Goal: Information Seeking & Learning: Learn about a topic

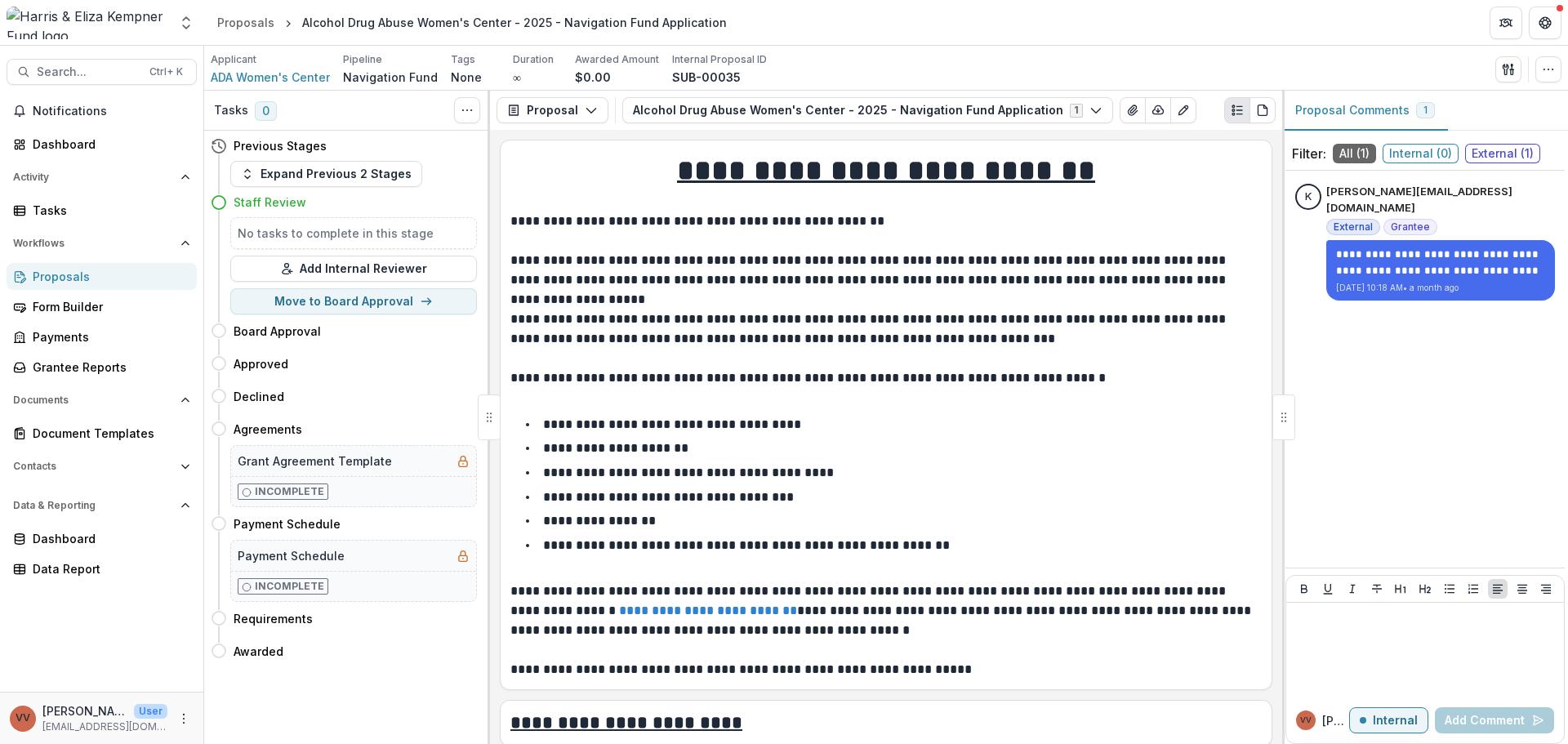
scroll to position [1797, 0]
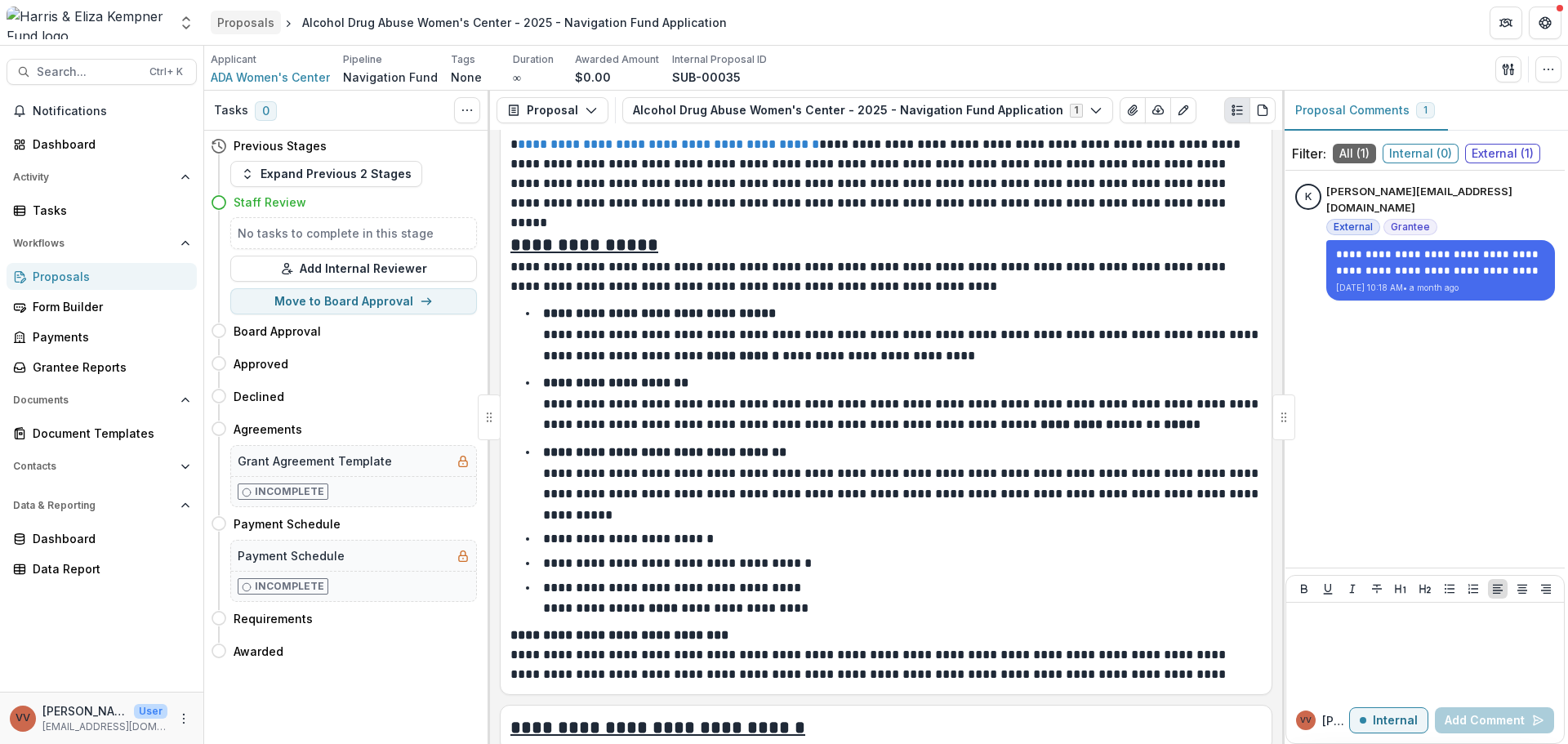
click at [247, 25] on div "Proposals" at bounding box center [245, 22] width 57 height 17
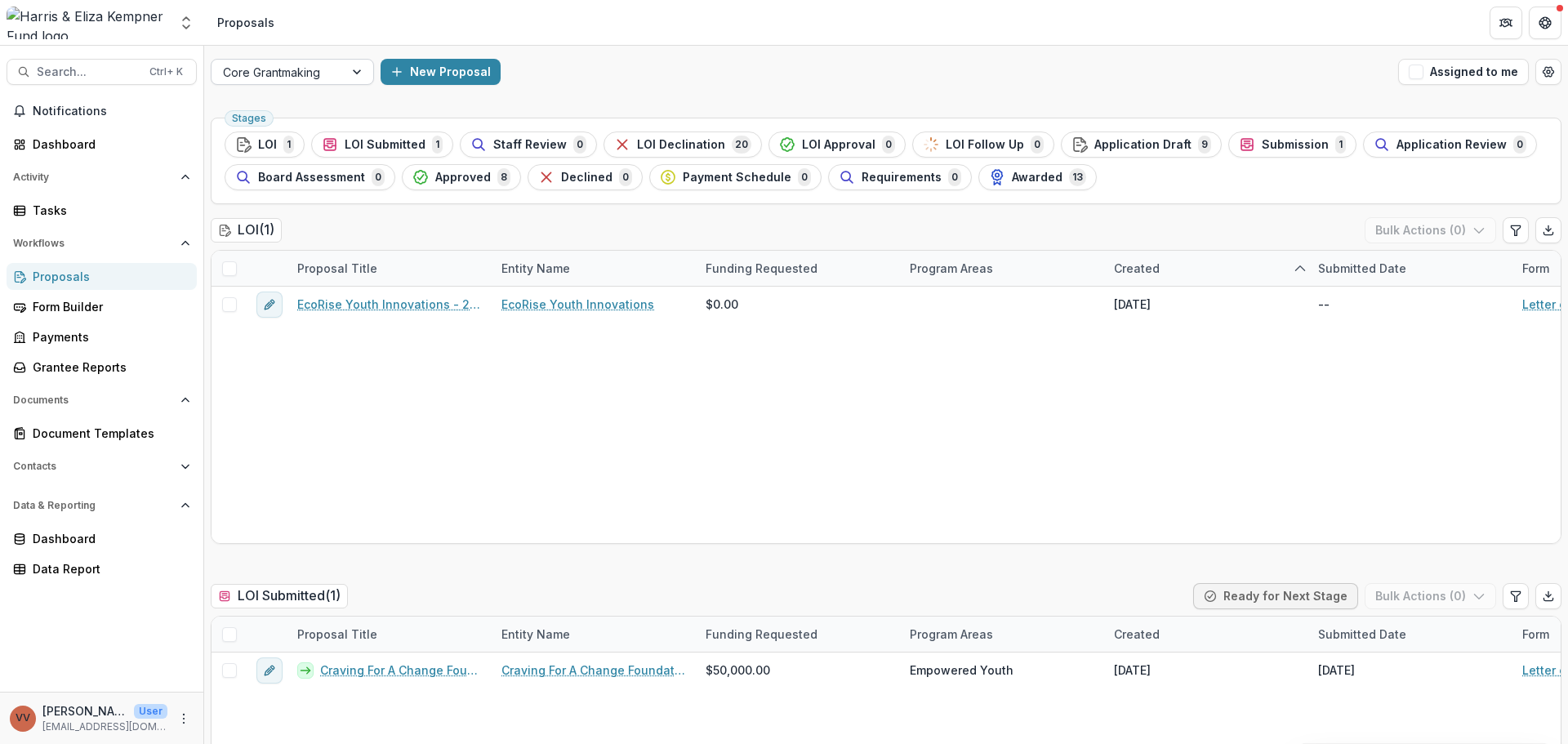
click at [289, 67] on div at bounding box center [277, 72] width 109 height 20
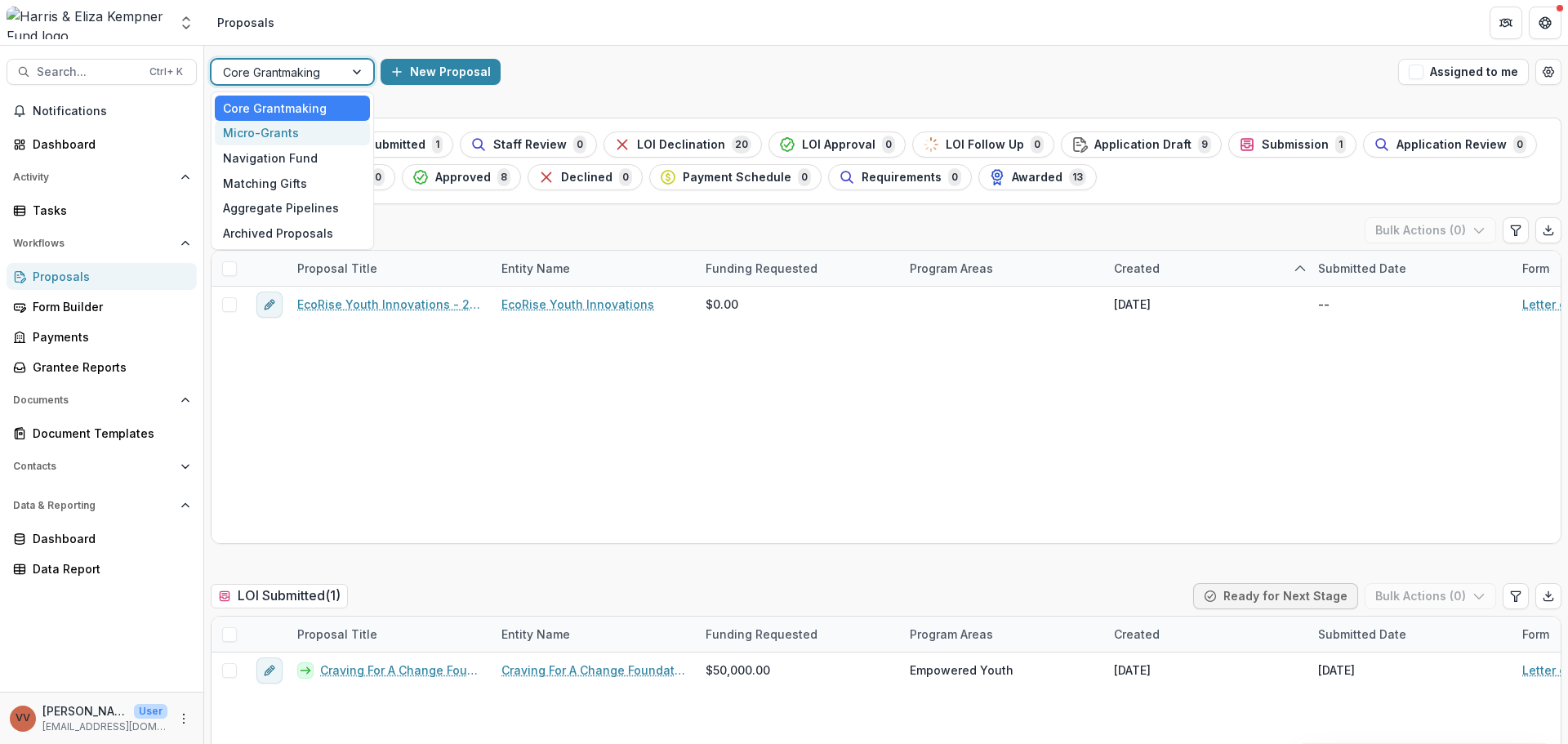
click at [290, 140] on div "Micro-Grants" at bounding box center [292, 133] width 156 height 25
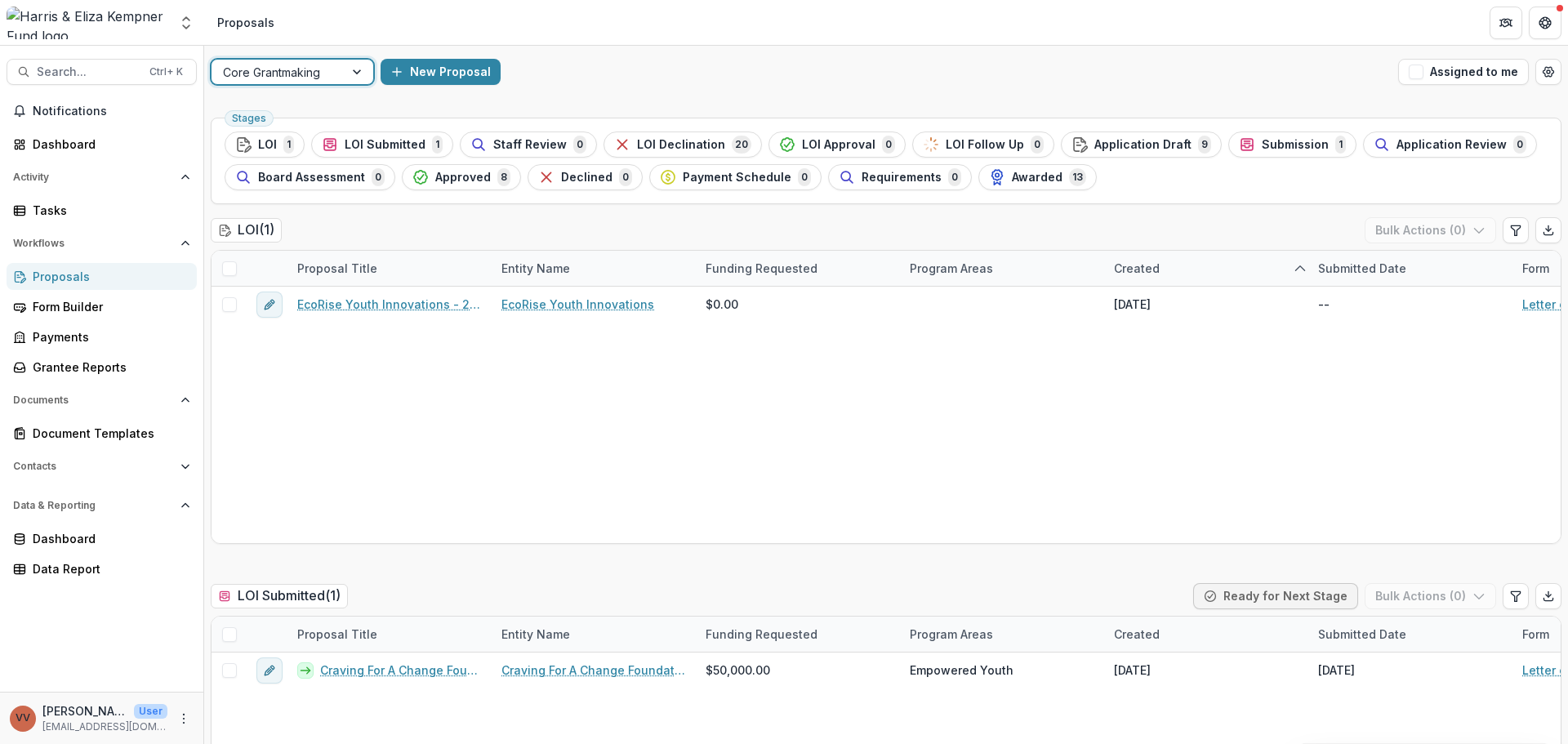
click at [307, 73] on div at bounding box center [277, 72] width 109 height 20
click at [284, 139] on div "Micro-Grants" at bounding box center [292, 133] width 156 height 25
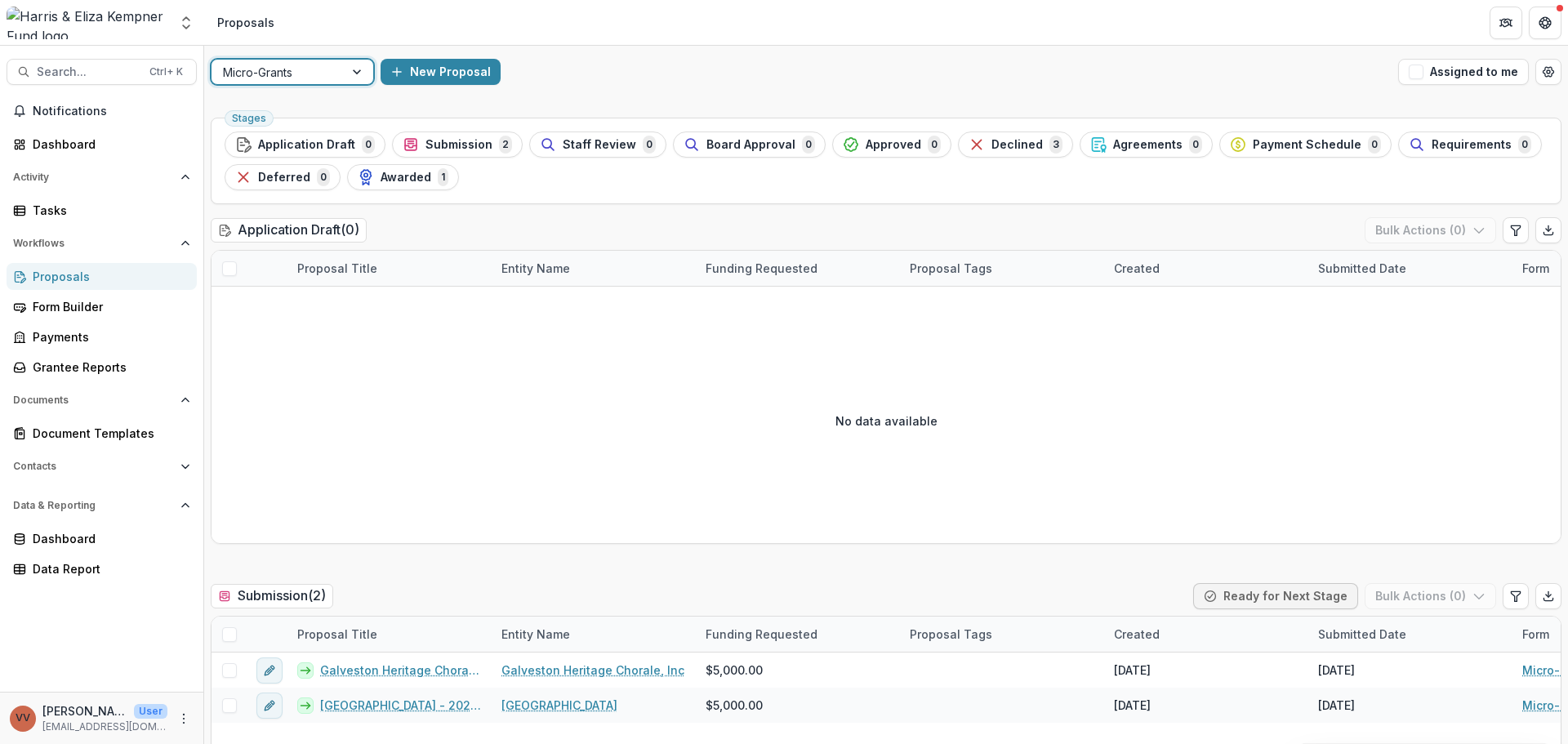
click at [467, 144] on span "Submission" at bounding box center [458, 145] width 67 height 14
drag, startPoint x: 504, startPoint y: 231, endPoint x: 427, endPoint y: 309, distance: 109.6
click at [427, 309] on div "No data available" at bounding box center [886, 421] width 1349 height 245
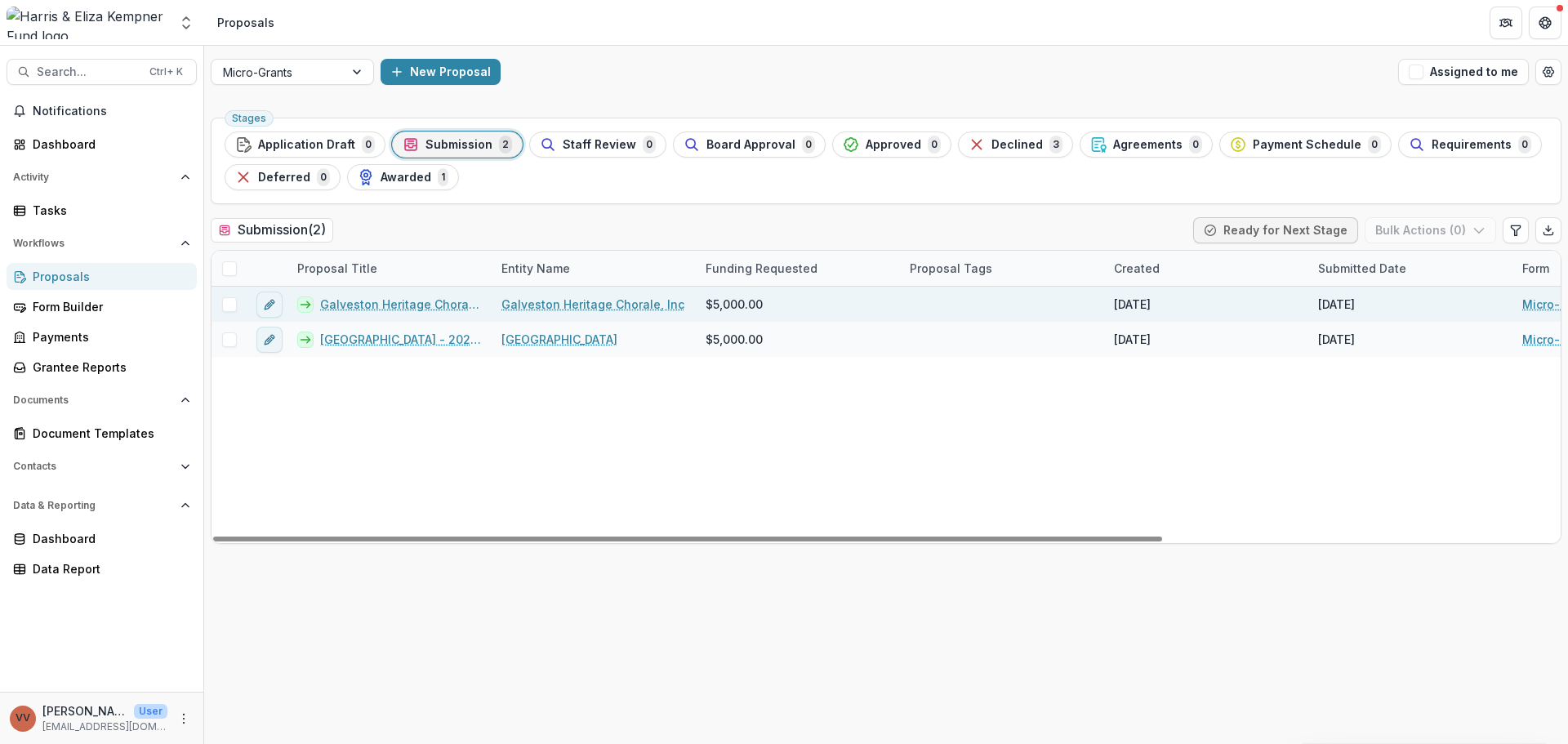
click at [379, 316] on div "Galveston Heritage Chorale, Inc - 2025 - Micro-Grant Application" at bounding box center [389, 304] width 204 height 35
click at [384, 304] on link "Galveston Heritage Chorale, Inc - 2025 - Micro-Grant Application" at bounding box center [400, 304] width 161 height 17
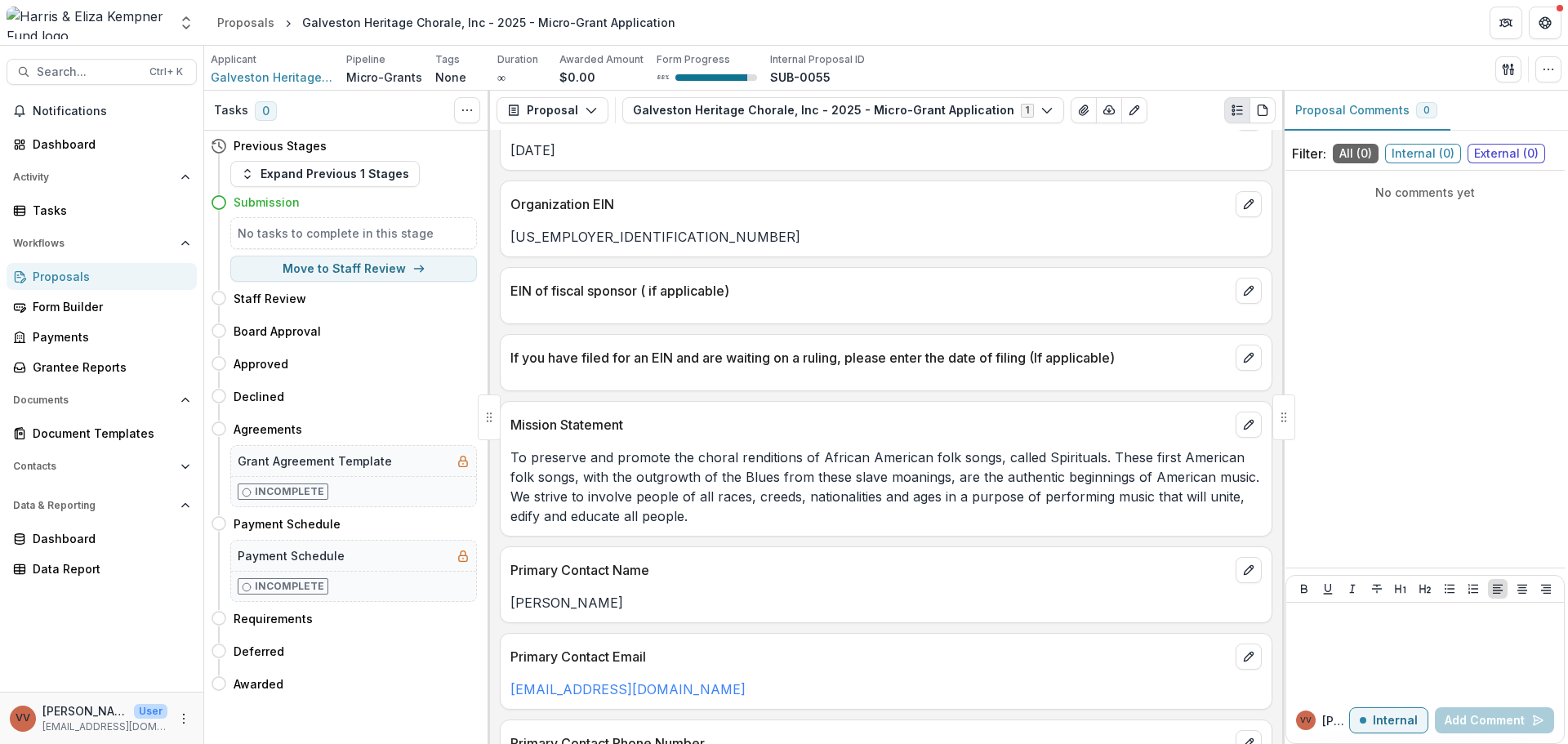
scroll to position [735, 0]
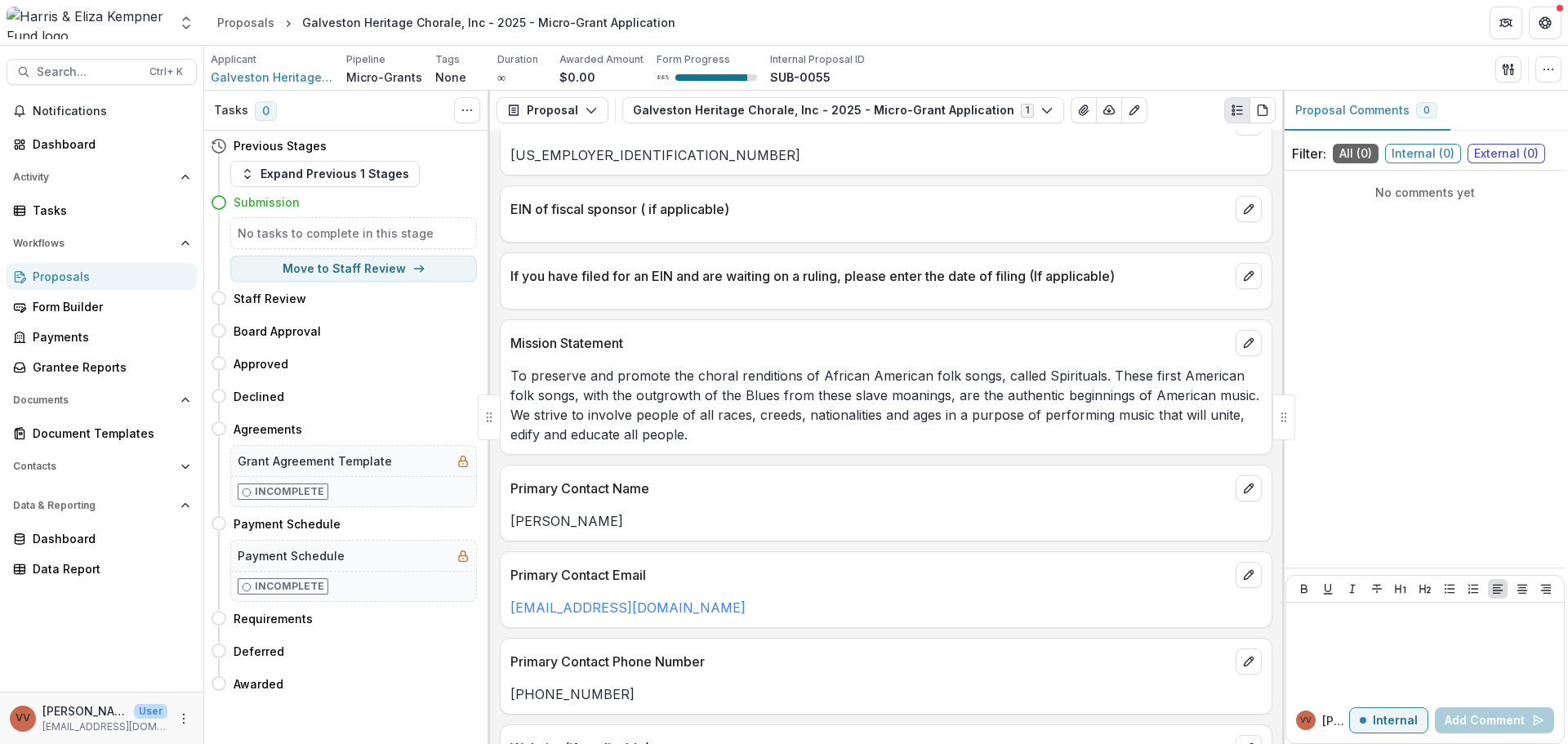
click at [874, 374] on p "To preserve and promote the choral renditions of African American folk songs, c…" at bounding box center [886, 405] width 752 height 78
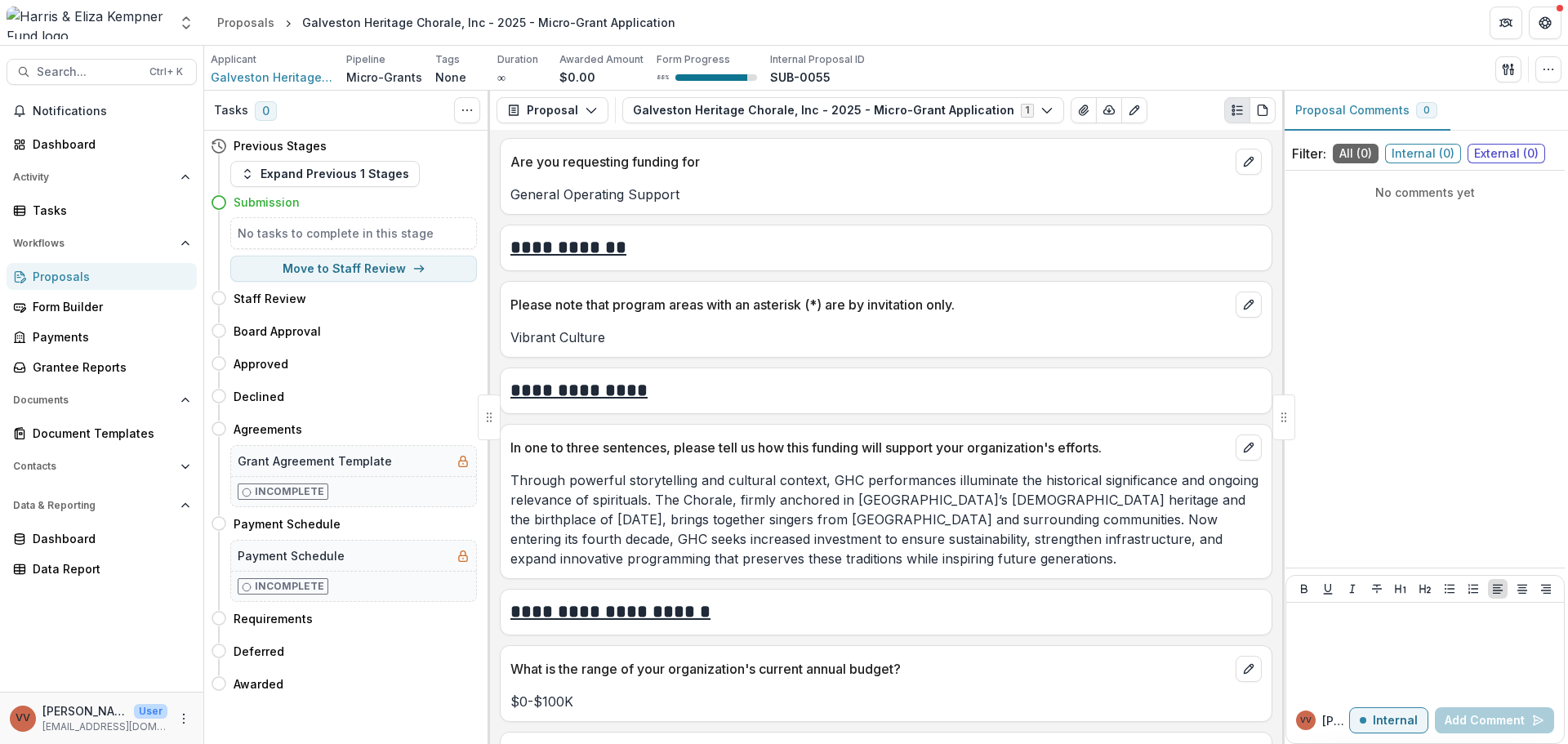
scroll to position [1552, 0]
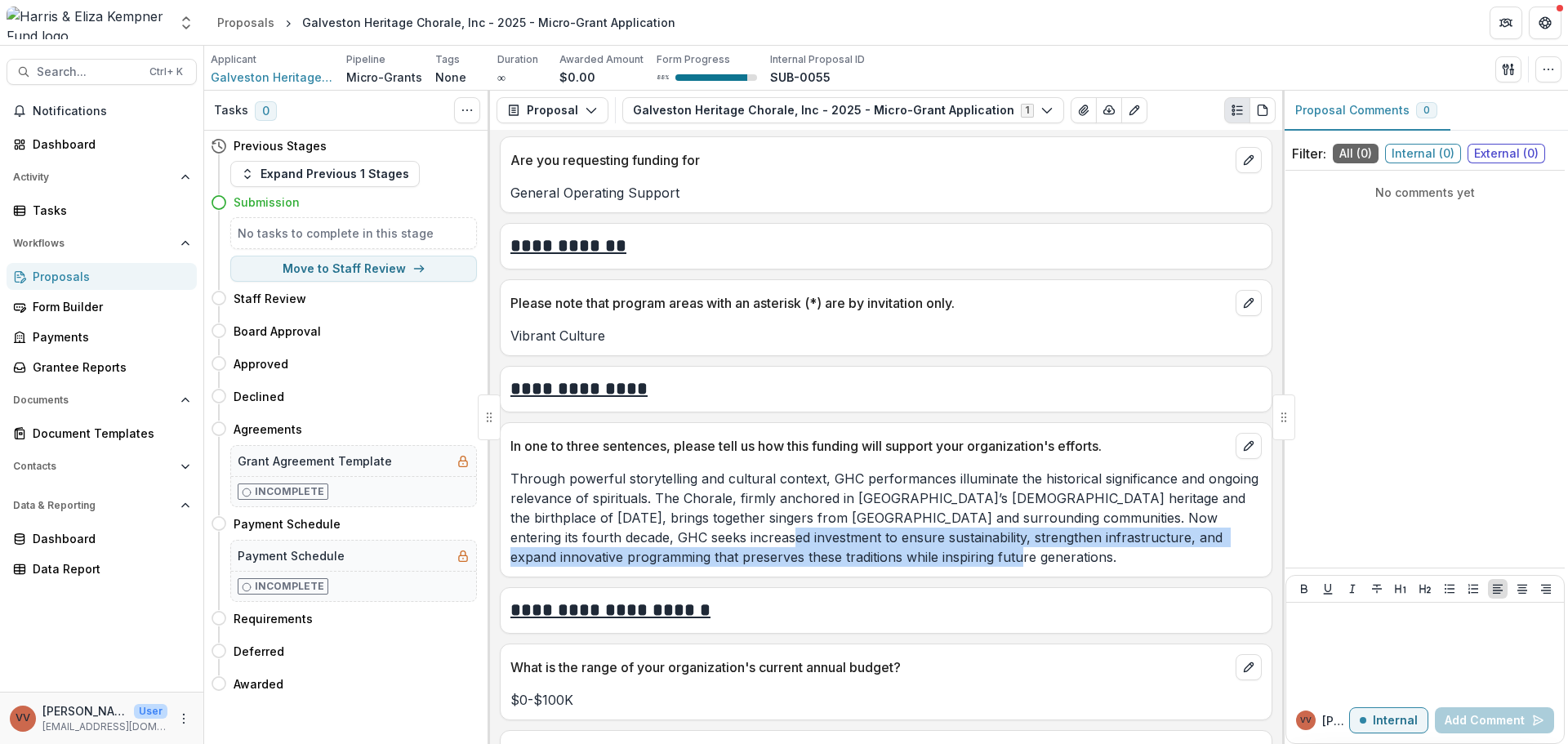
drag, startPoint x: 686, startPoint y: 536, endPoint x: 879, endPoint y: 561, distance: 194.6
click at [879, 561] on p "Through powerful storytelling and cultural context, GHC performances illuminate…" at bounding box center [886, 517] width 752 height 98
copy p "to ensure sustainability, strengthen infrastructure, and expand innovative prog…"
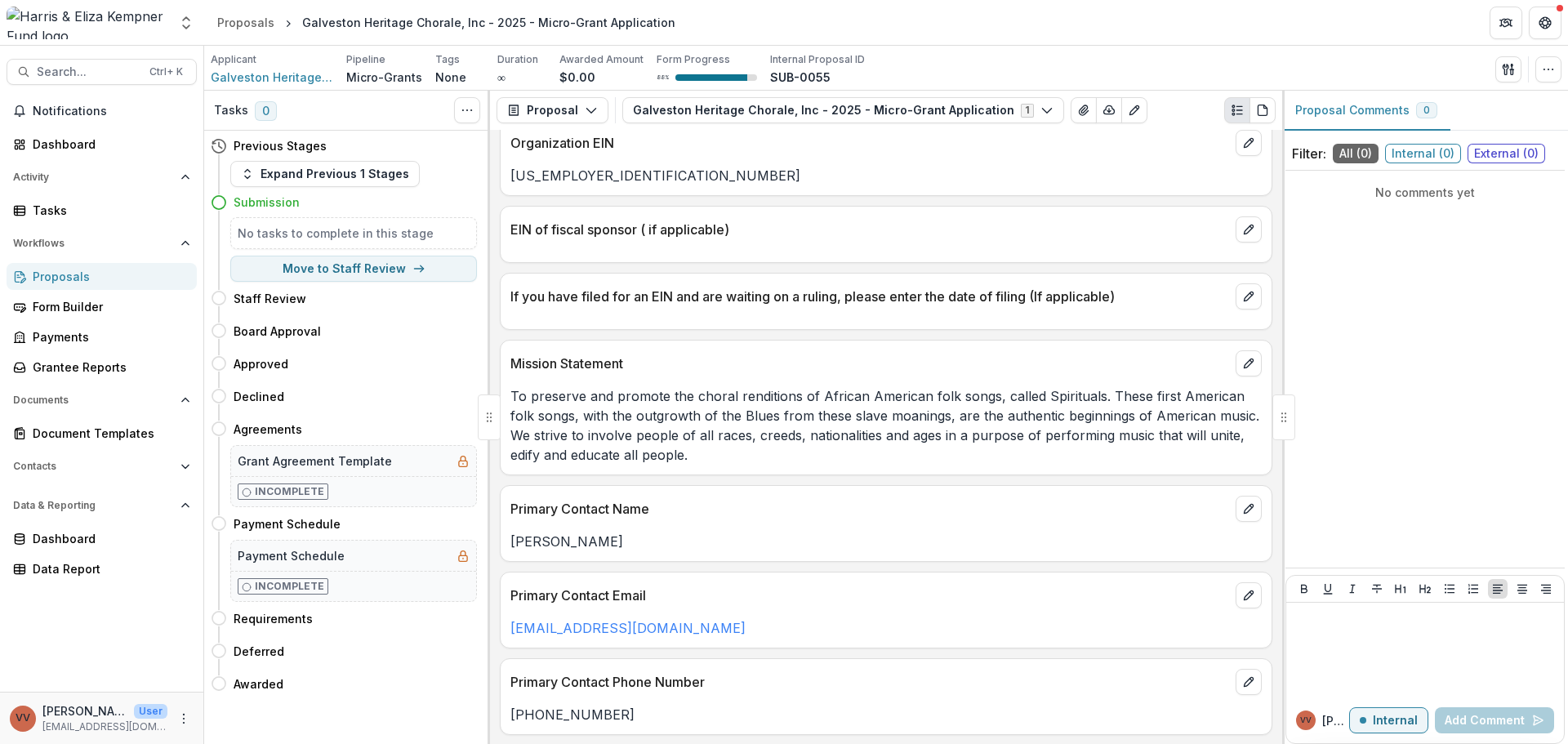
scroll to position [735, 0]
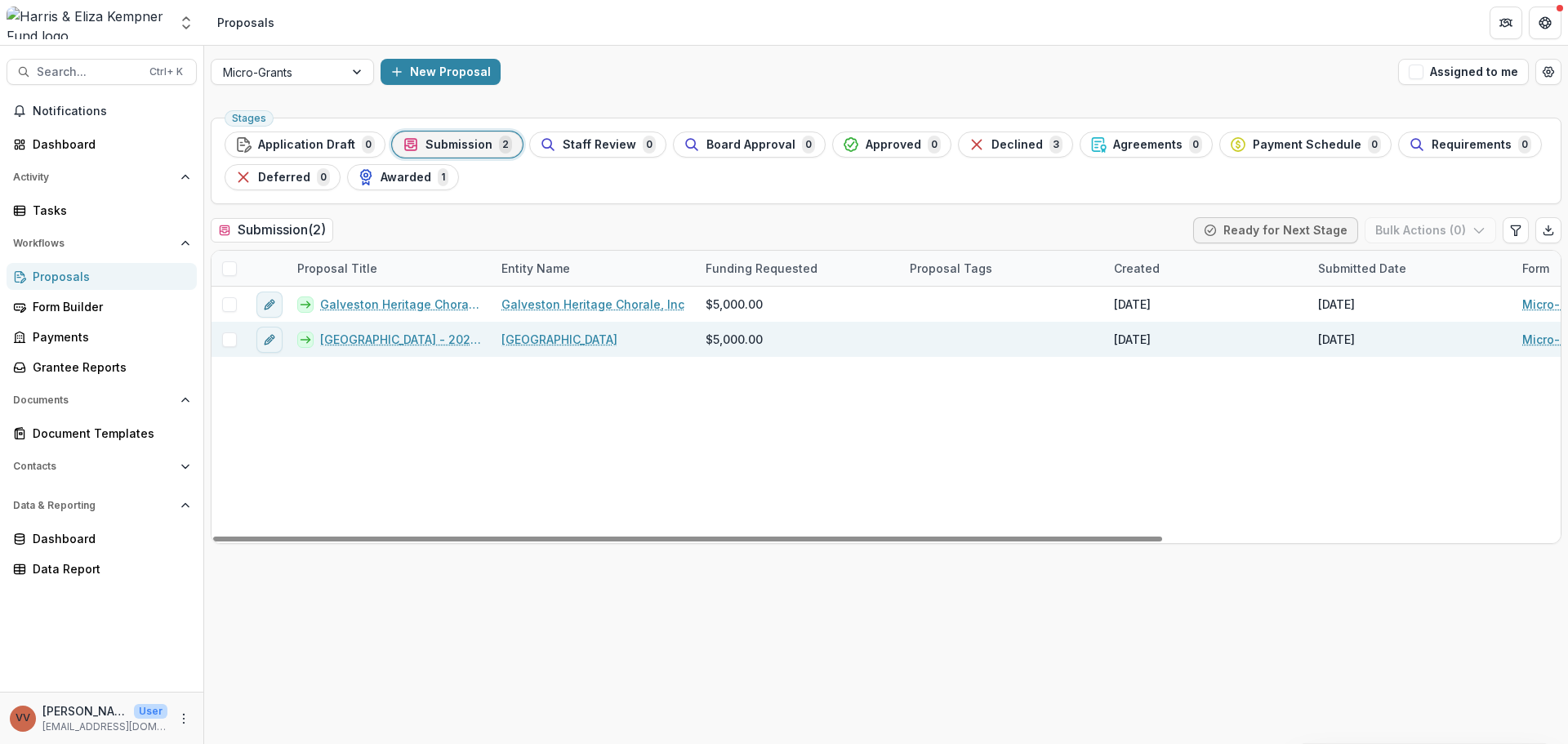
click at [418, 341] on link "[GEOGRAPHIC_DATA] - 2025 - Micro-Grant Application" at bounding box center [400, 339] width 161 height 17
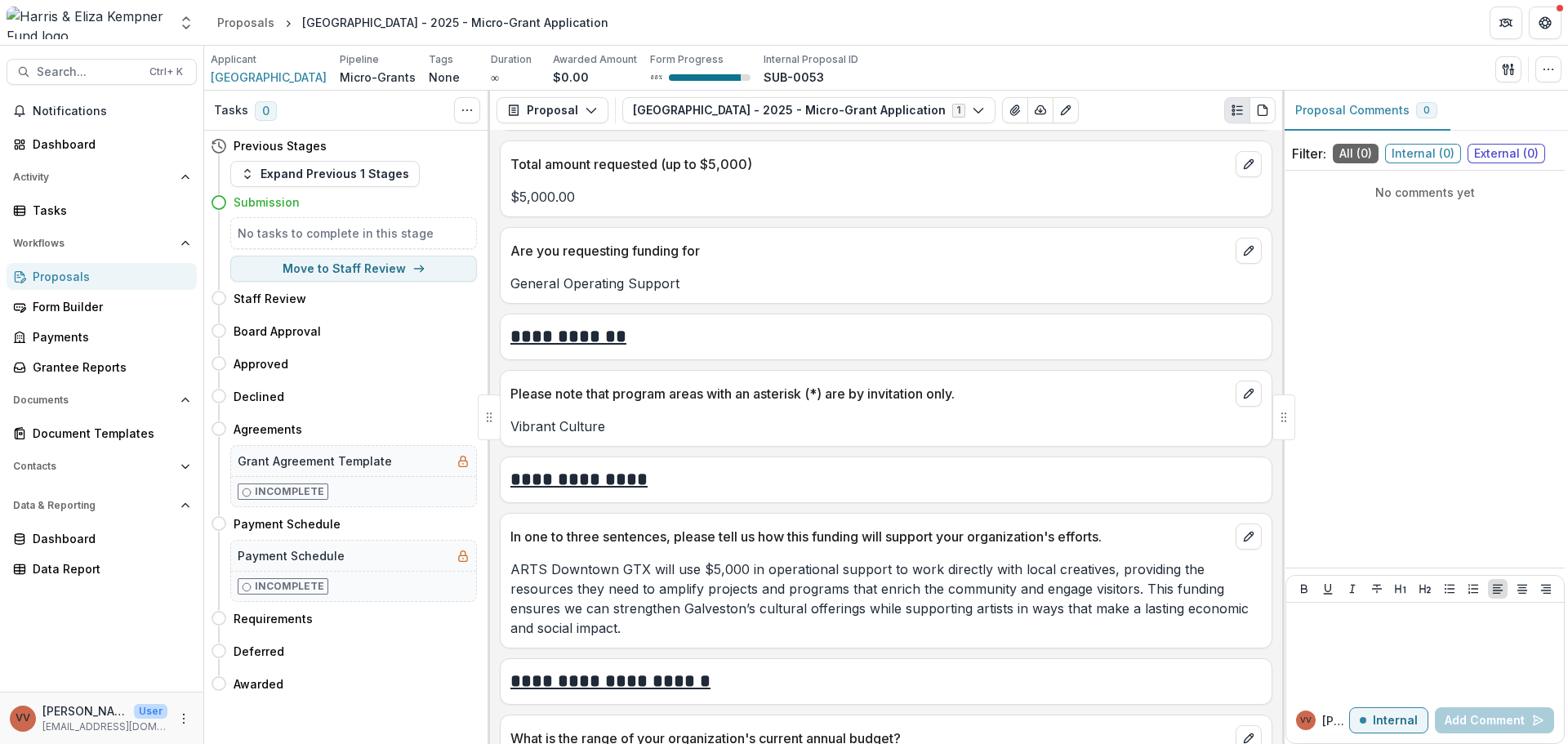
scroll to position [1471, 0]
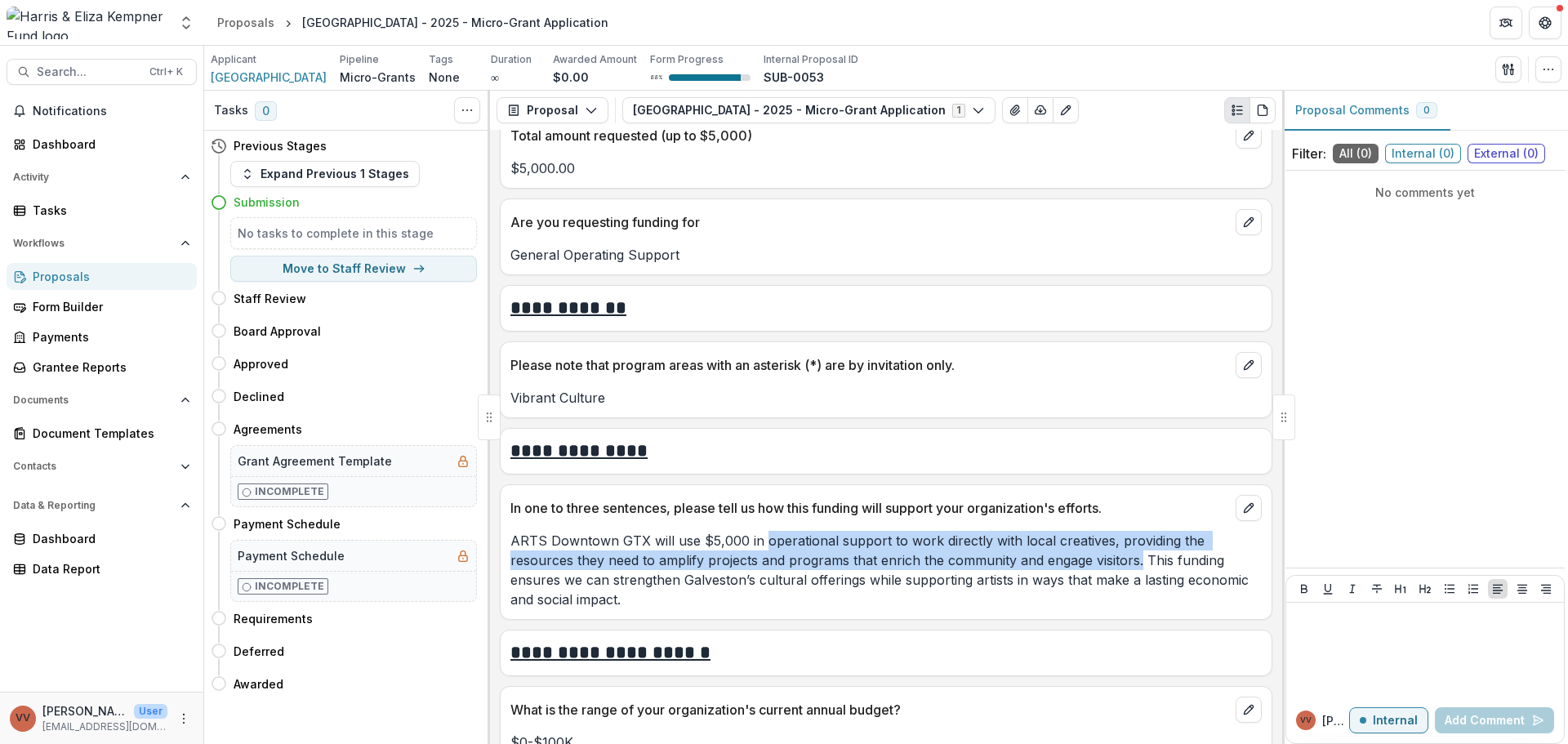
drag, startPoint x: 763, startPoint y: 543, endPoint x: 1074, endPoint y: 560, distance: 311.5
click at [1074, 560] on p "ARTS Downtown GTX will use $5,000 in operational support to work directly with …" at bounding box center [886, 569] width 752 height 78
copy p "operational support to work directly with local creatives, providing the resour…"
click at [263, 34] on link "Proposals" at bounding box center [245, 22] width 71 height 24
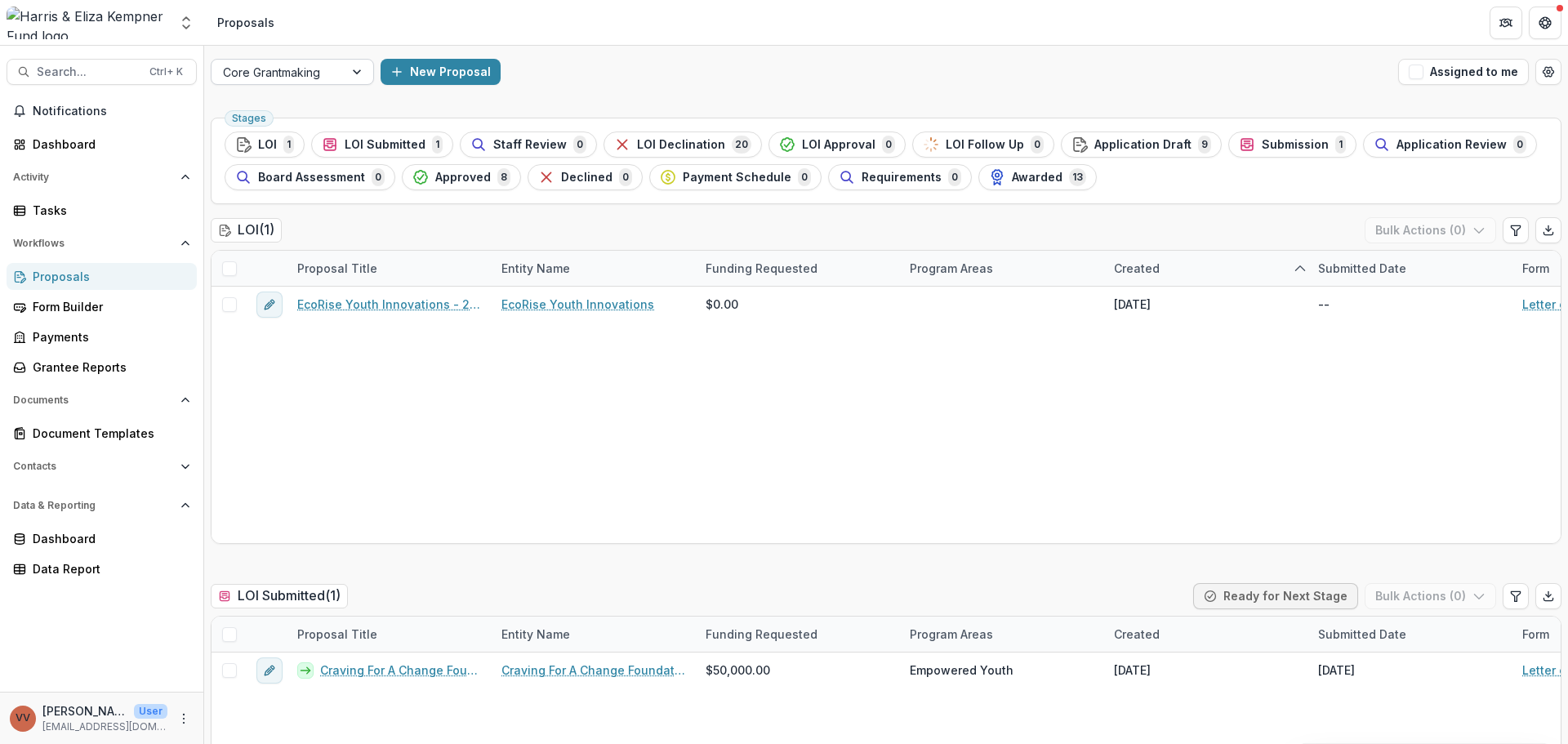
click at [300, 76] on div at bounding box center [277, 72] width 109 height 20
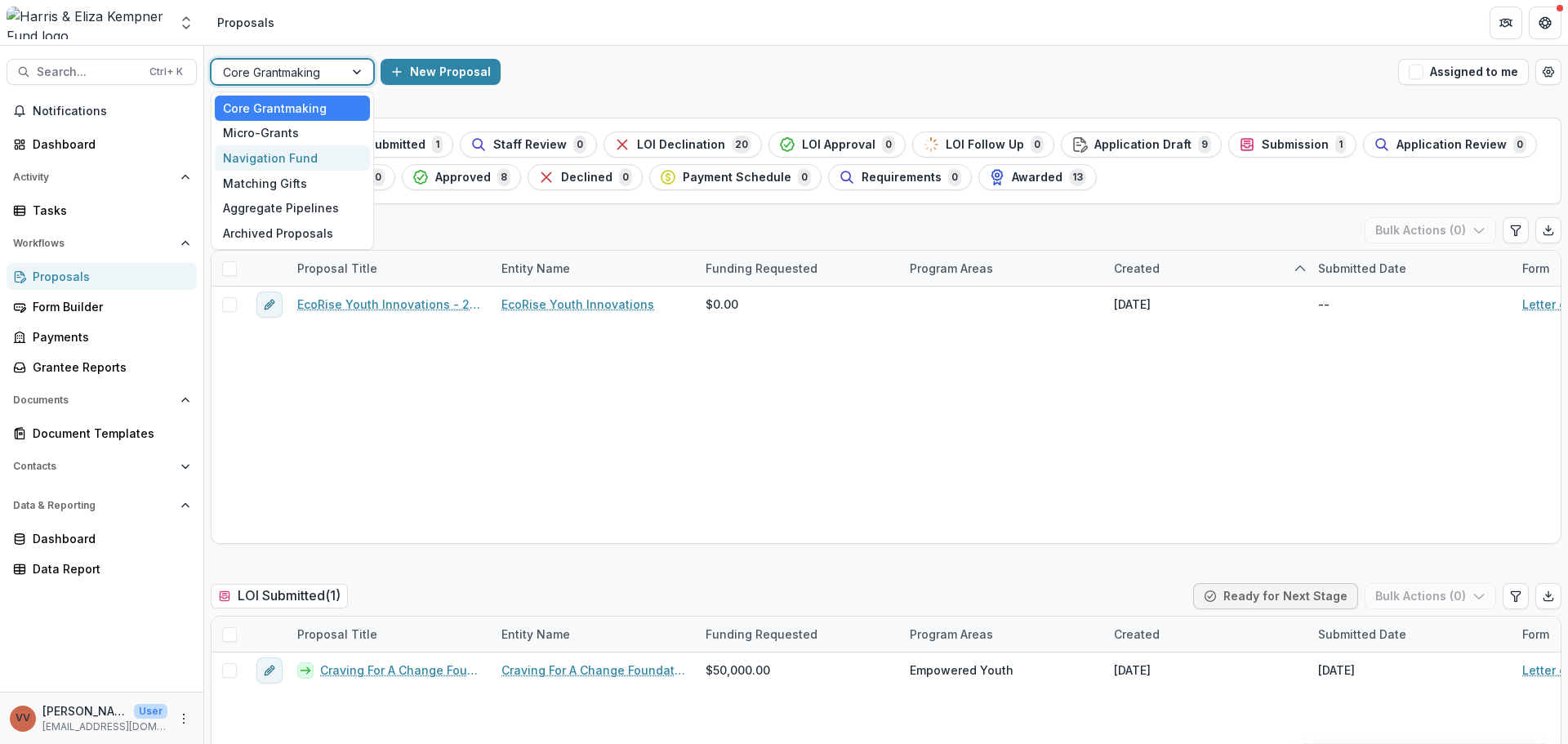
click at [290, 161] on div "Navigation Fund" at bounding box center [292, 157] width 156 height 25
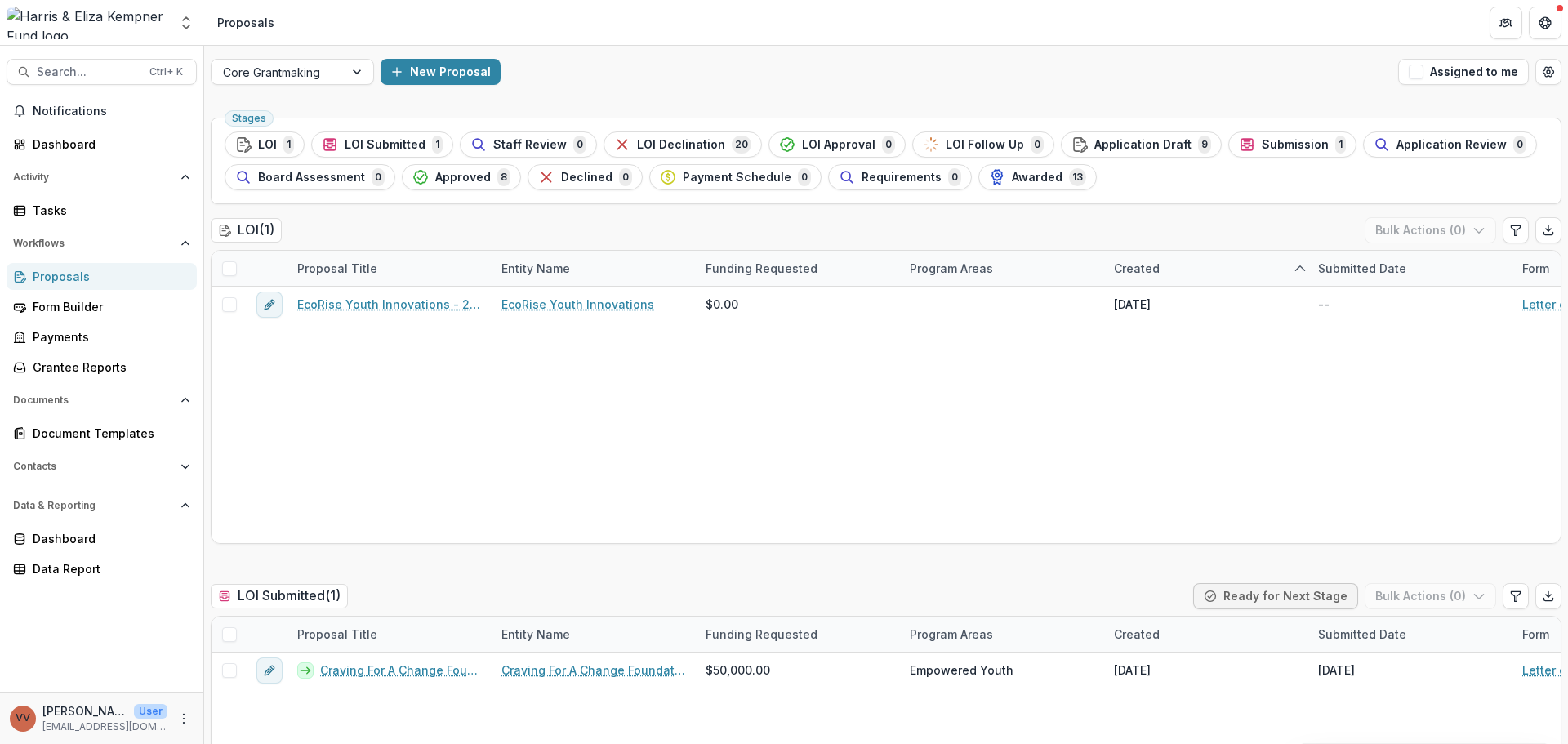
click at [250, 58] on div "Core Grantmaking New Proposal Assigned to me" at bounding box center [886, 72] width 1364 height 52
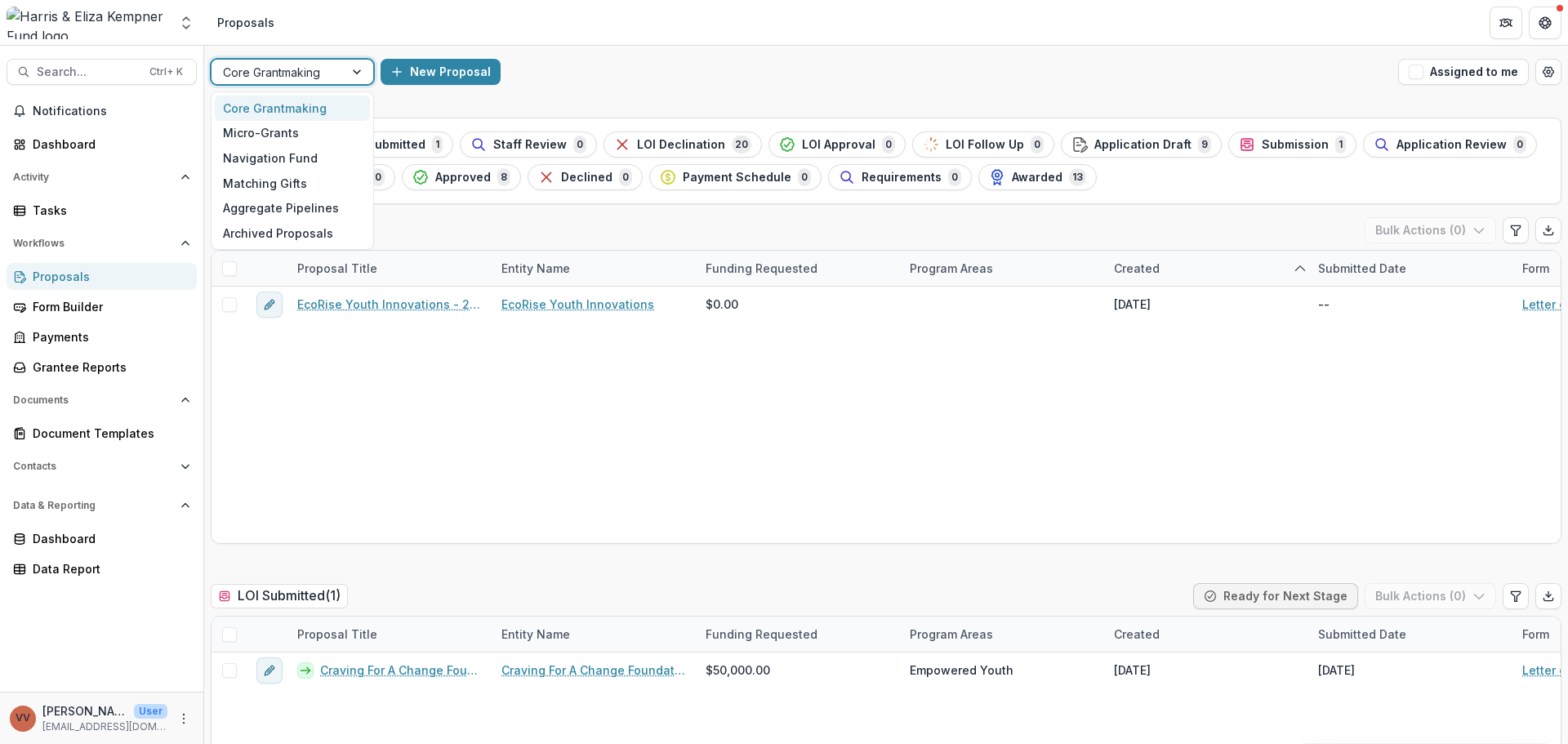
click at [251, 66] on div at bounding box center [277, 72] width 109 height 20
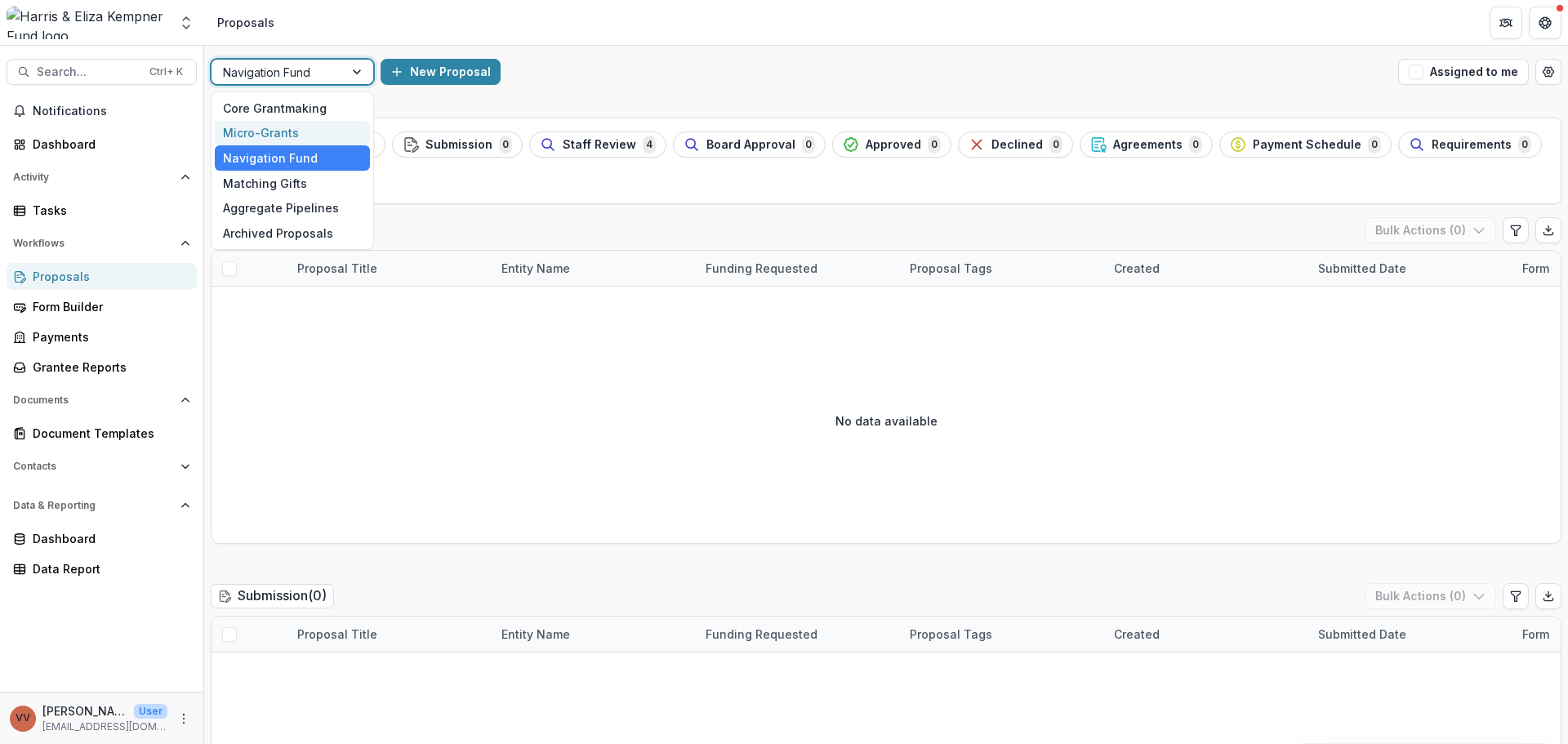
click at [527, 166] on ul "Stages Application Draft 0 Submission 0 Staff Review 4 Board Approval 0 Approve…" at bounding box center [885, 160] width 1323 height 59
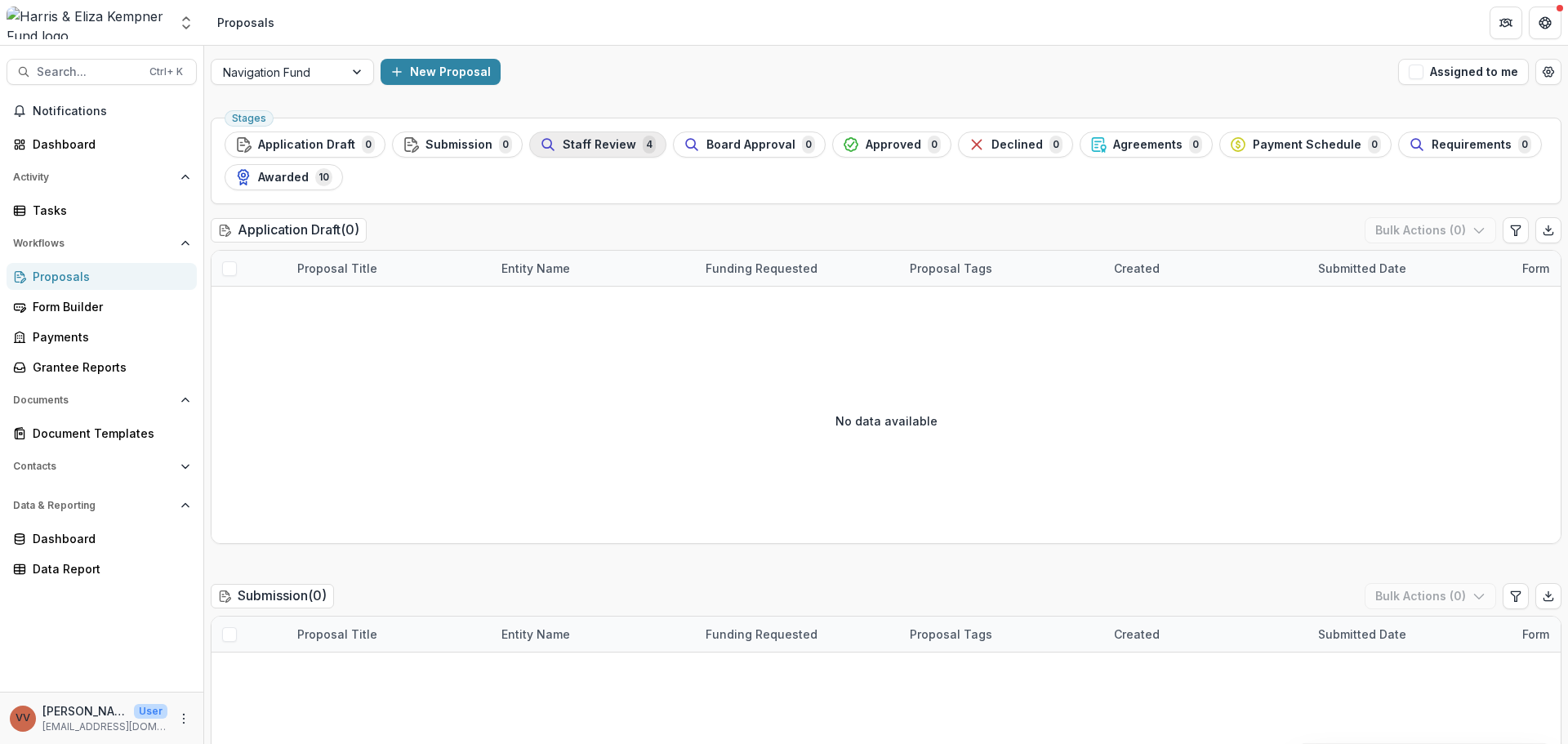
click at [597, 147] on span "Staff Review" at bounding box center [599, 145] width 73 height 14
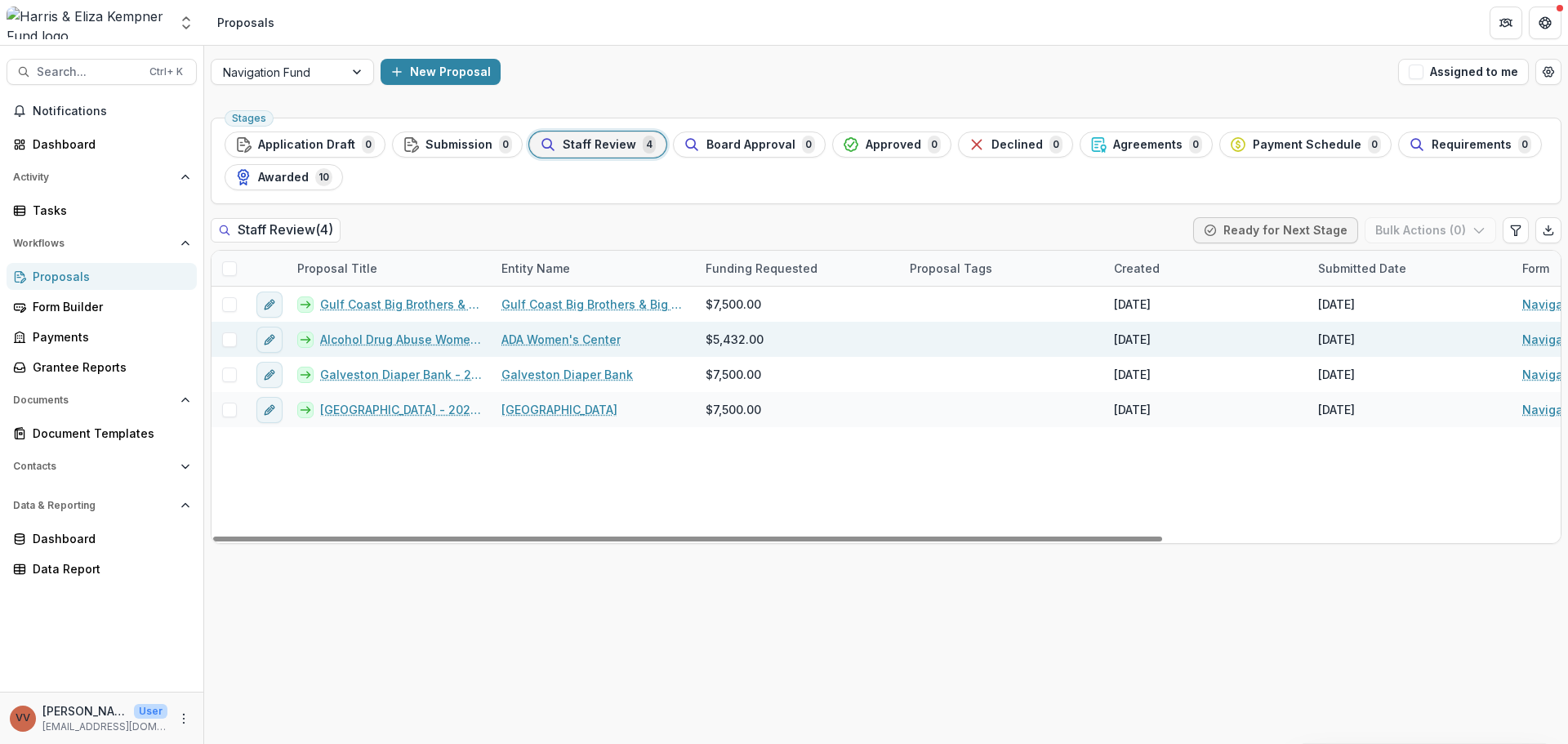
click at [383, 341] on link "Alcohol Drug Abuse Women's Center - 2025 - Navigation Fund Application" at bounding box center [400, 339] width 161 height 17
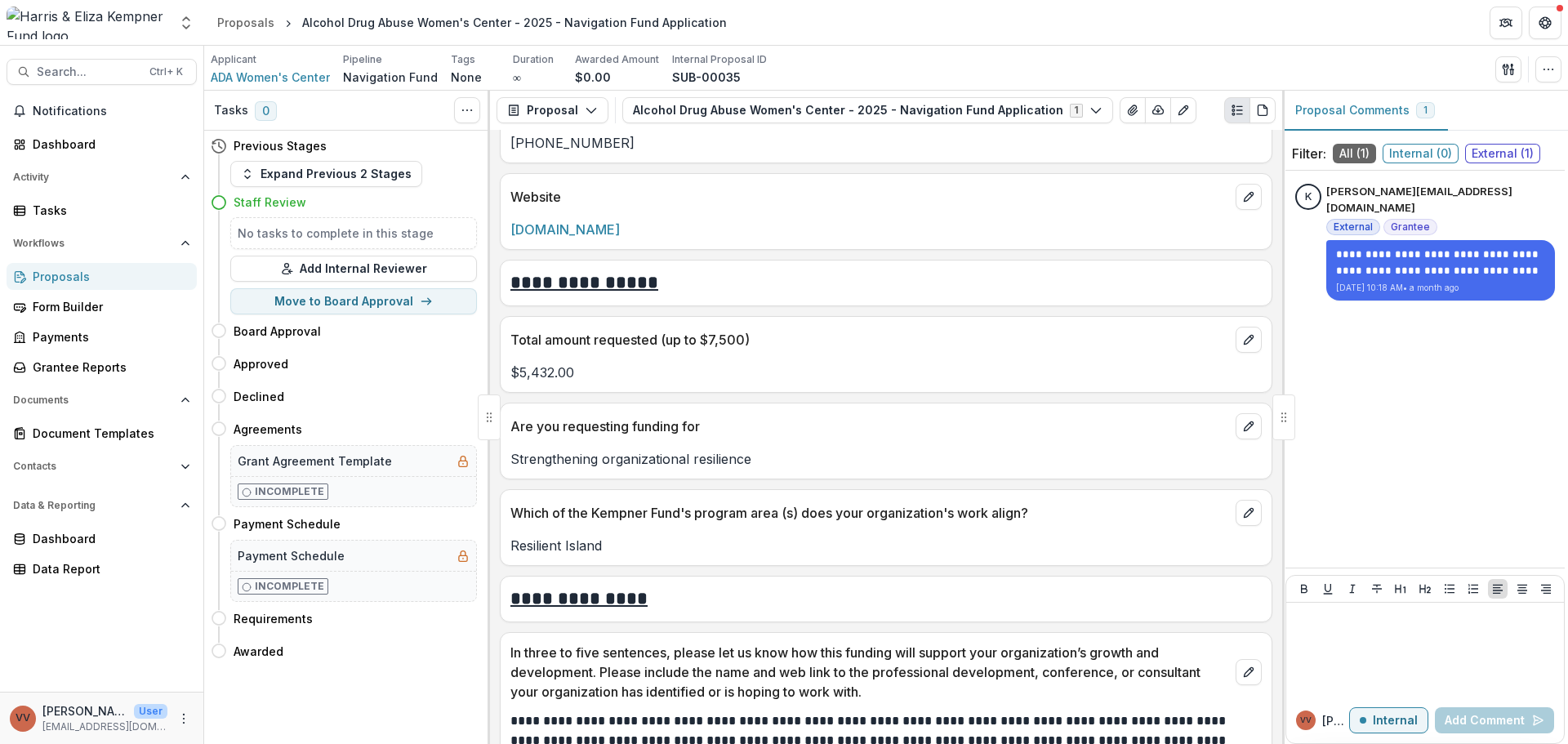
scroll to position [1143, 0]
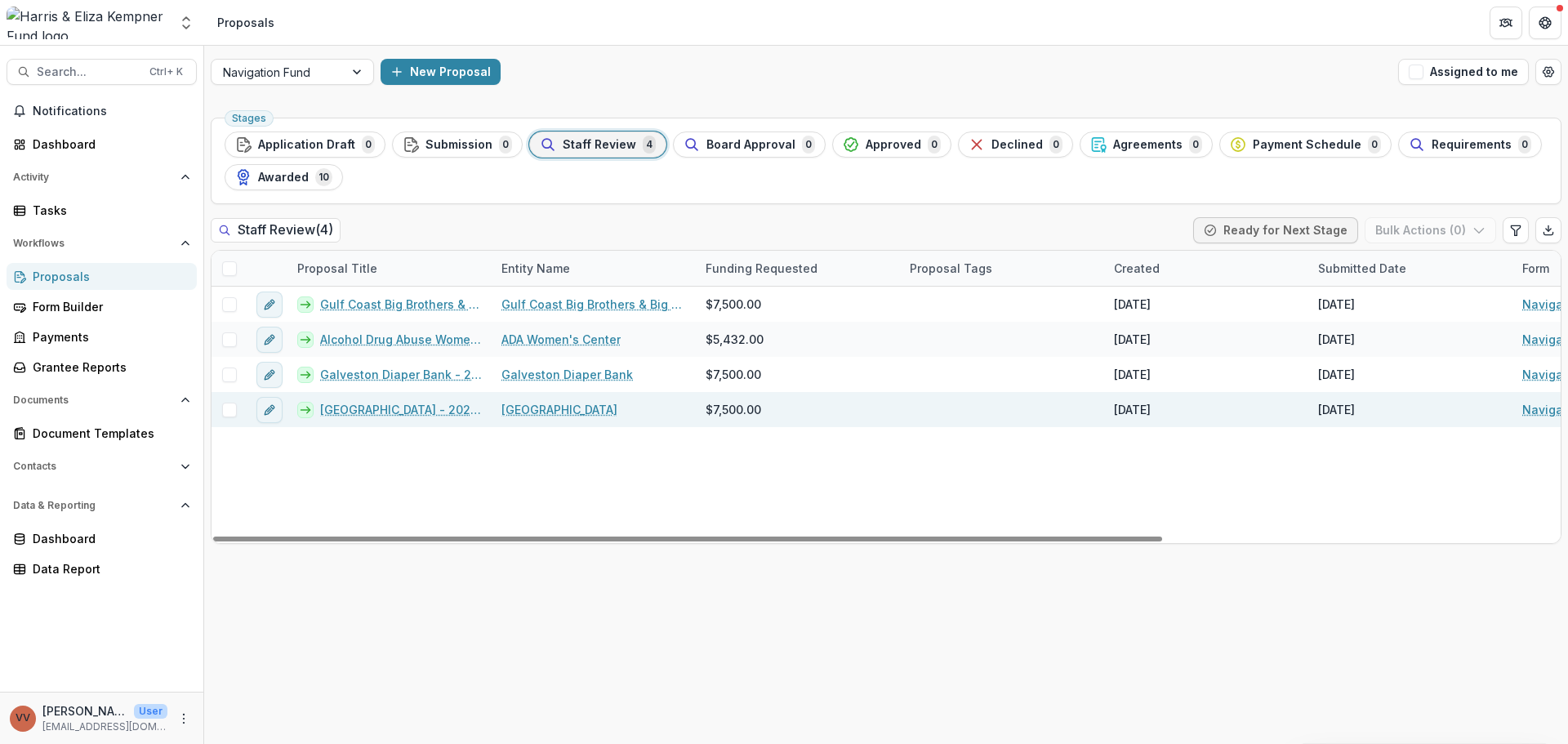
click at [406, 410] on link "[GEOGRAPHIC_DATA] - 2025 - Navigation Fund Application" at bounding box center [400, 410] width 161 height 17
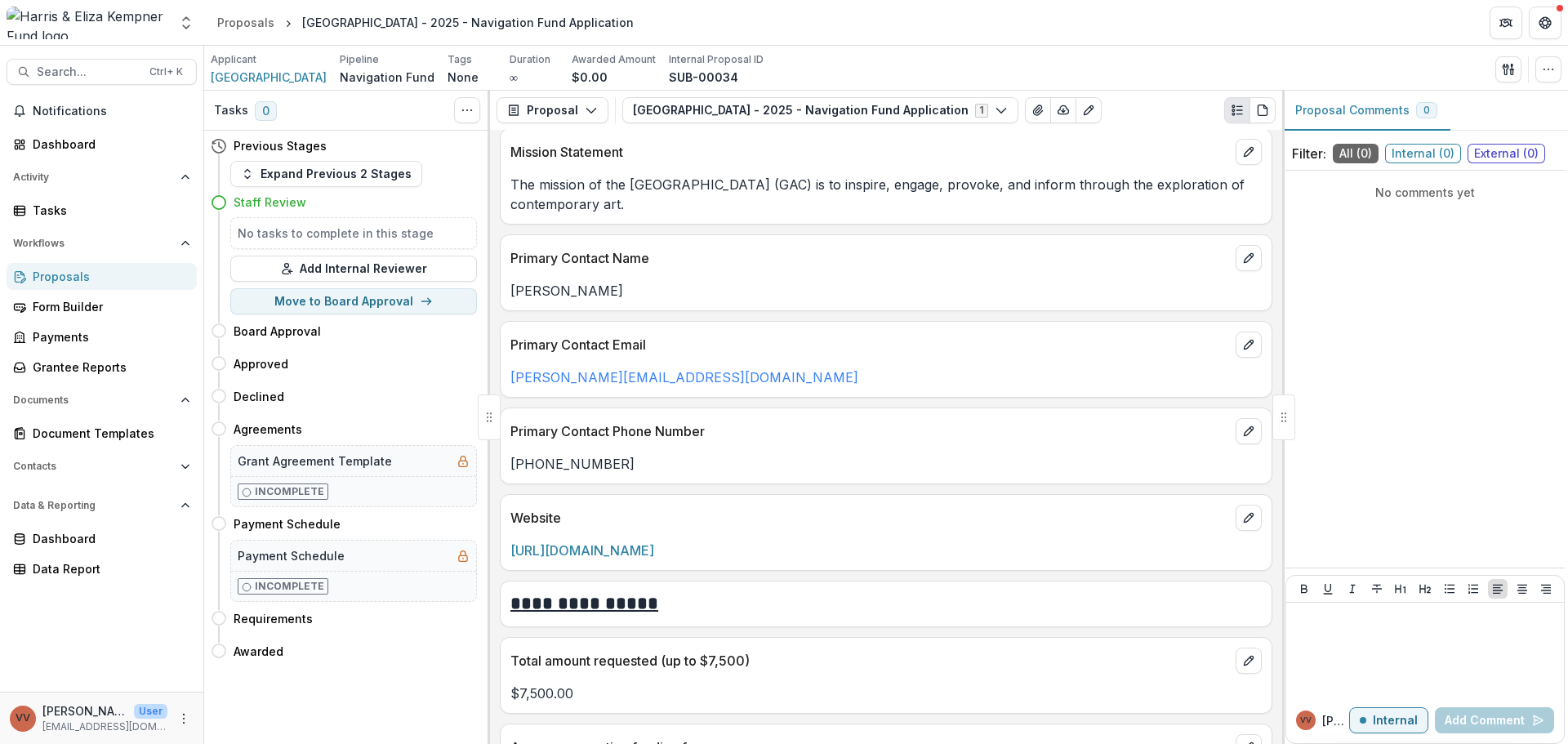
scroll to position [1143, 0]
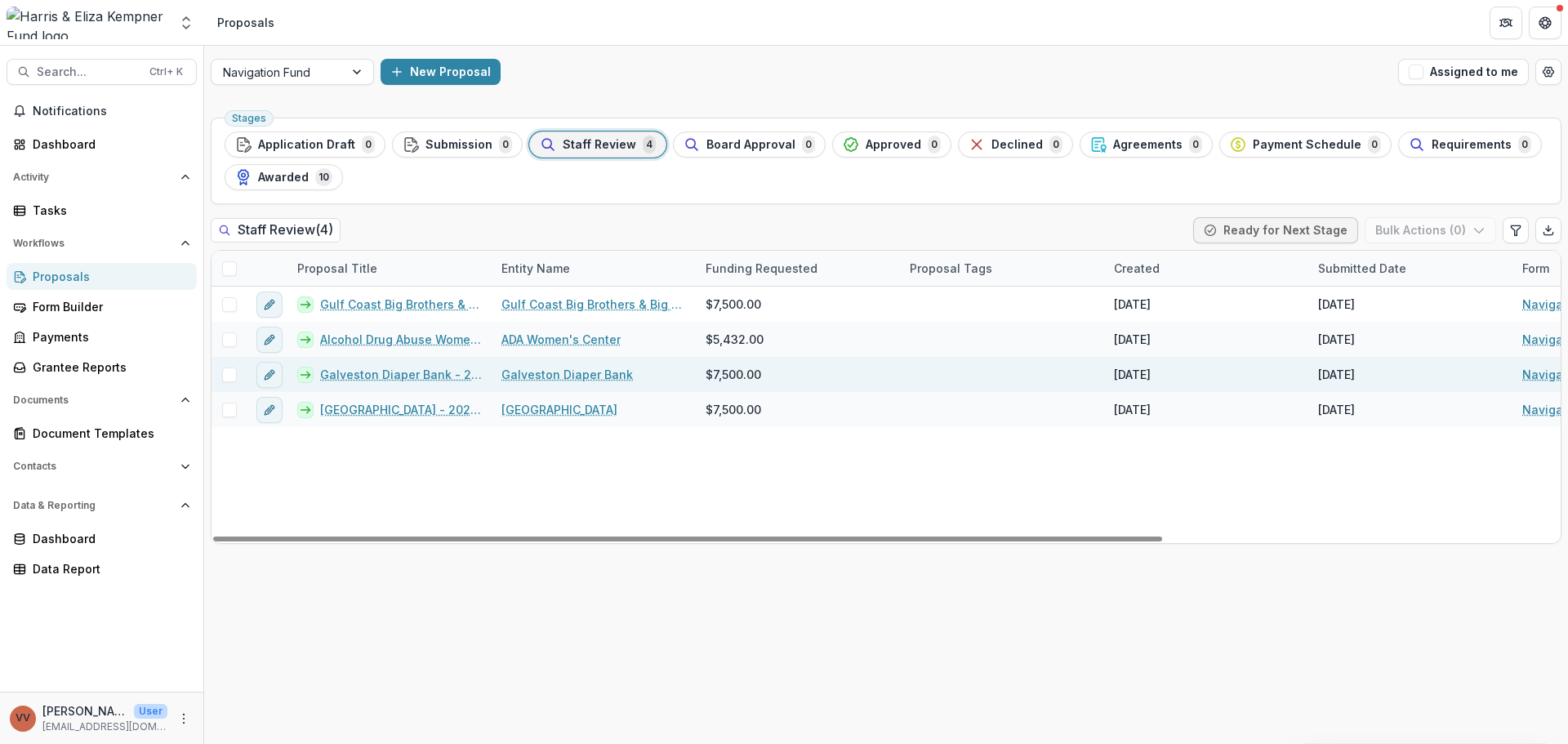
click at [414, 380] on link "Galveston Diaper Bank - 2025 - Navigation Fund Application" at bounding box center [400, 375] width 161 height 17
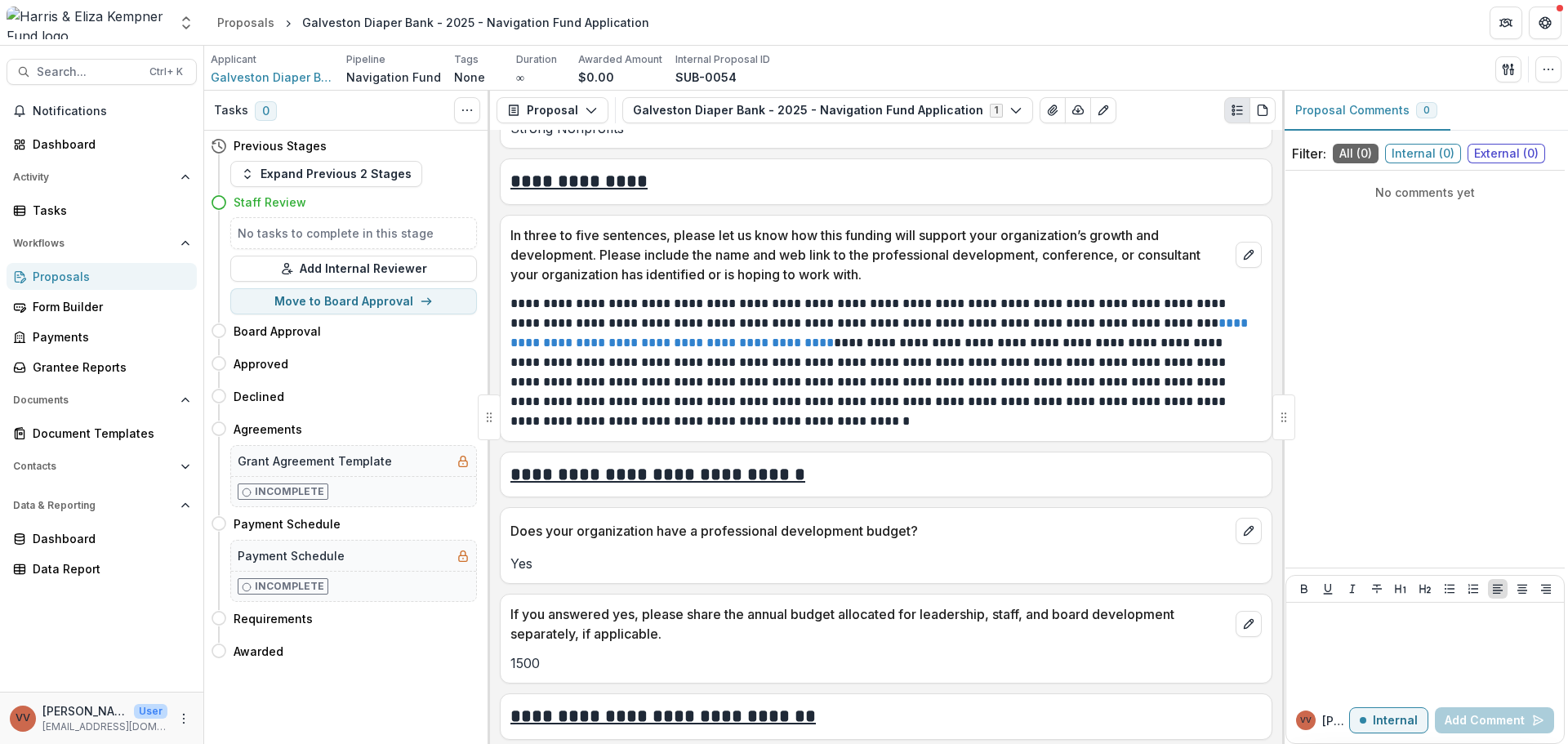
scroll to position [1498, 0]
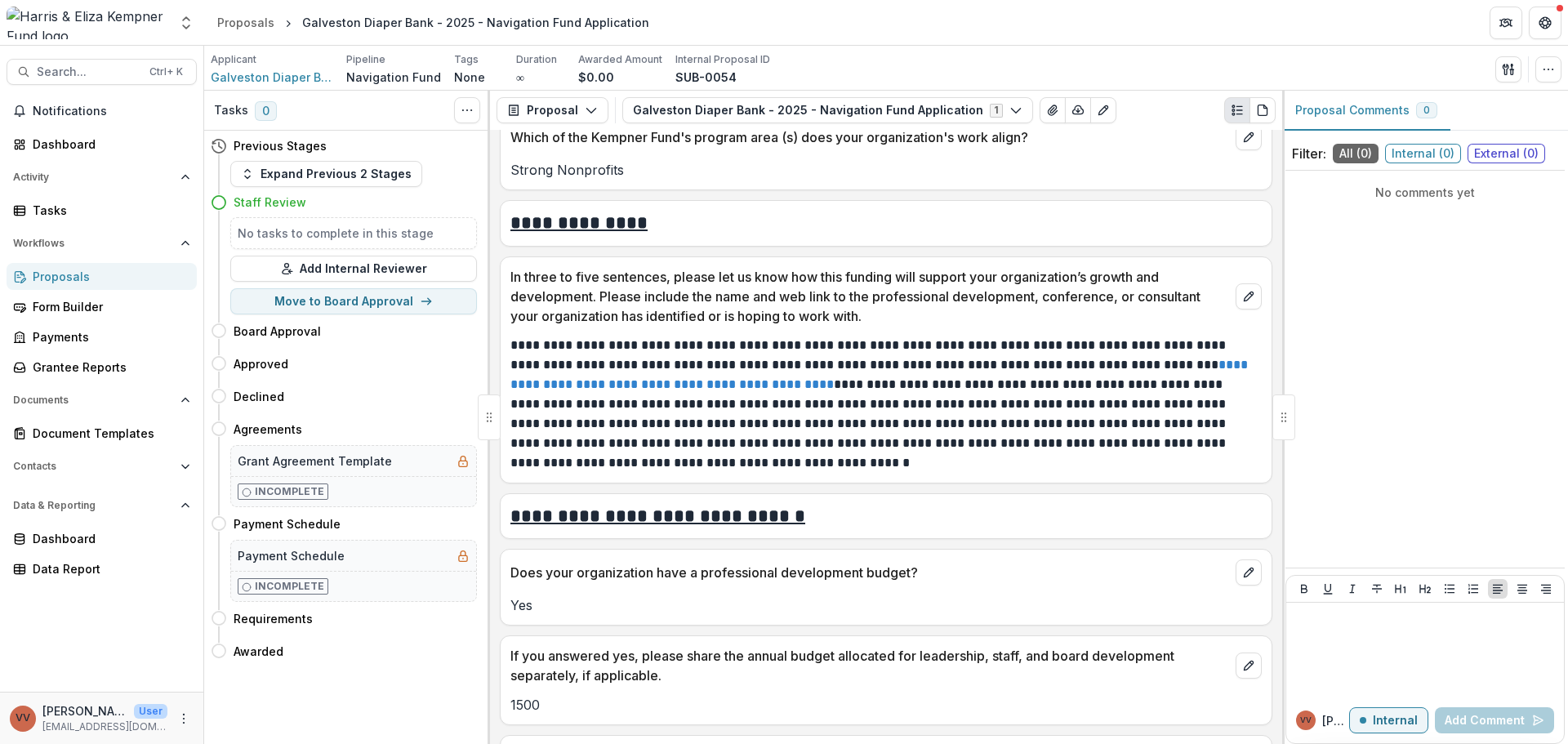
click at [941, 430] on p "**********" at bounding box center [883, 404] width 747 height 137
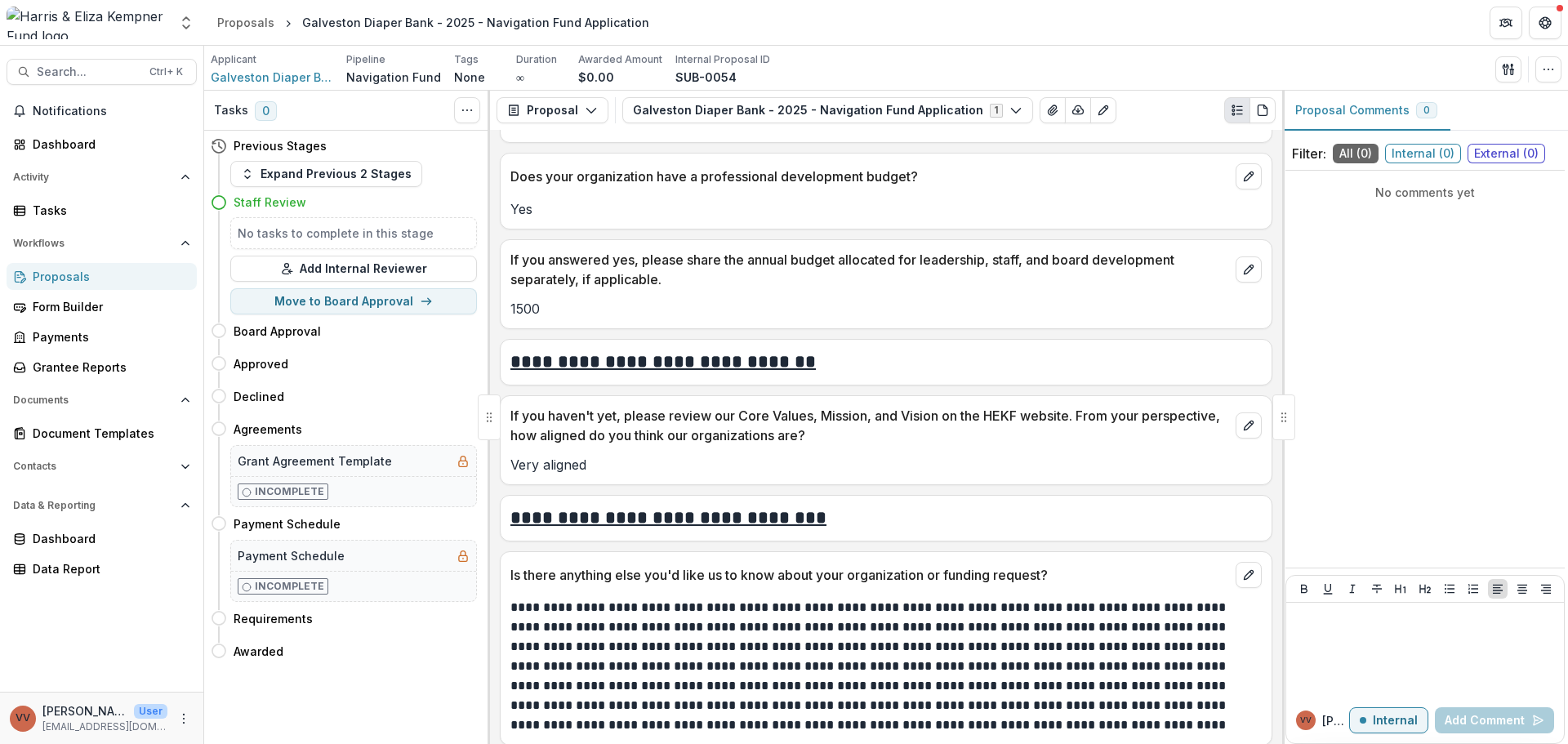
scroll to position [1906, 0]
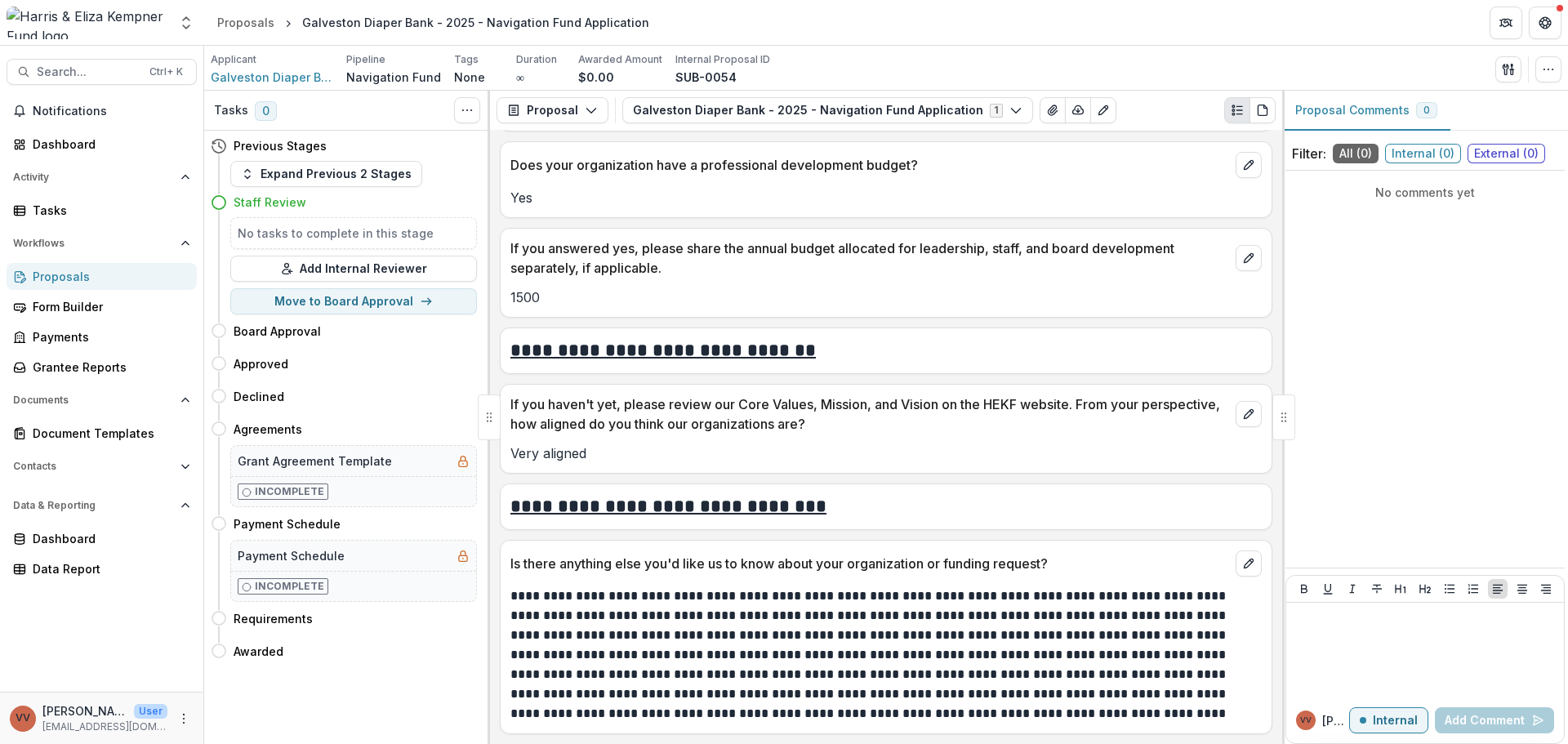
click at [1016, 637] on p "**********" at bounding box center [883, 655] width 747 height 137
click at [1028, 671] on p "**********" at bounding box center [883, 655] width 747 height 137
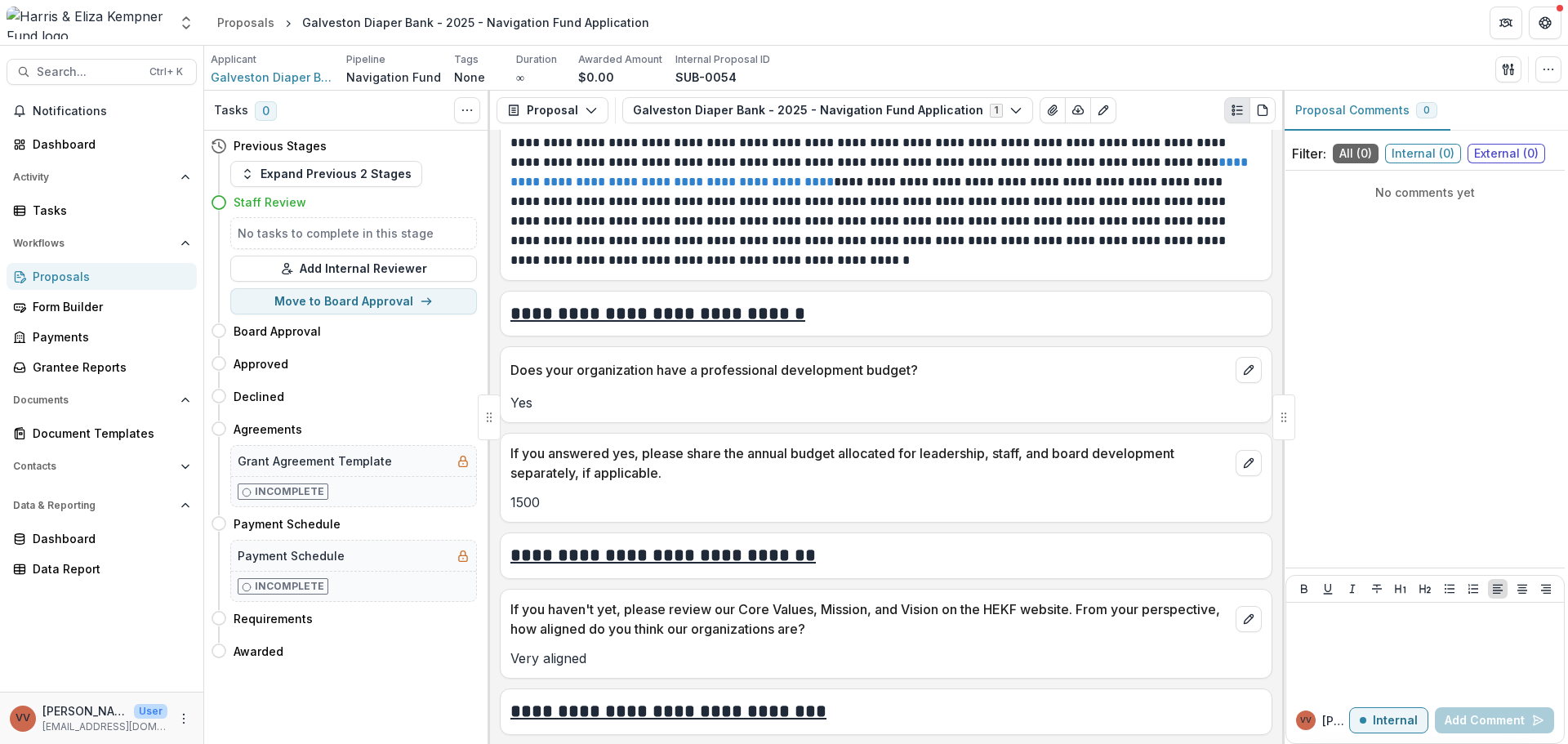
scroll to position [1498, 0]
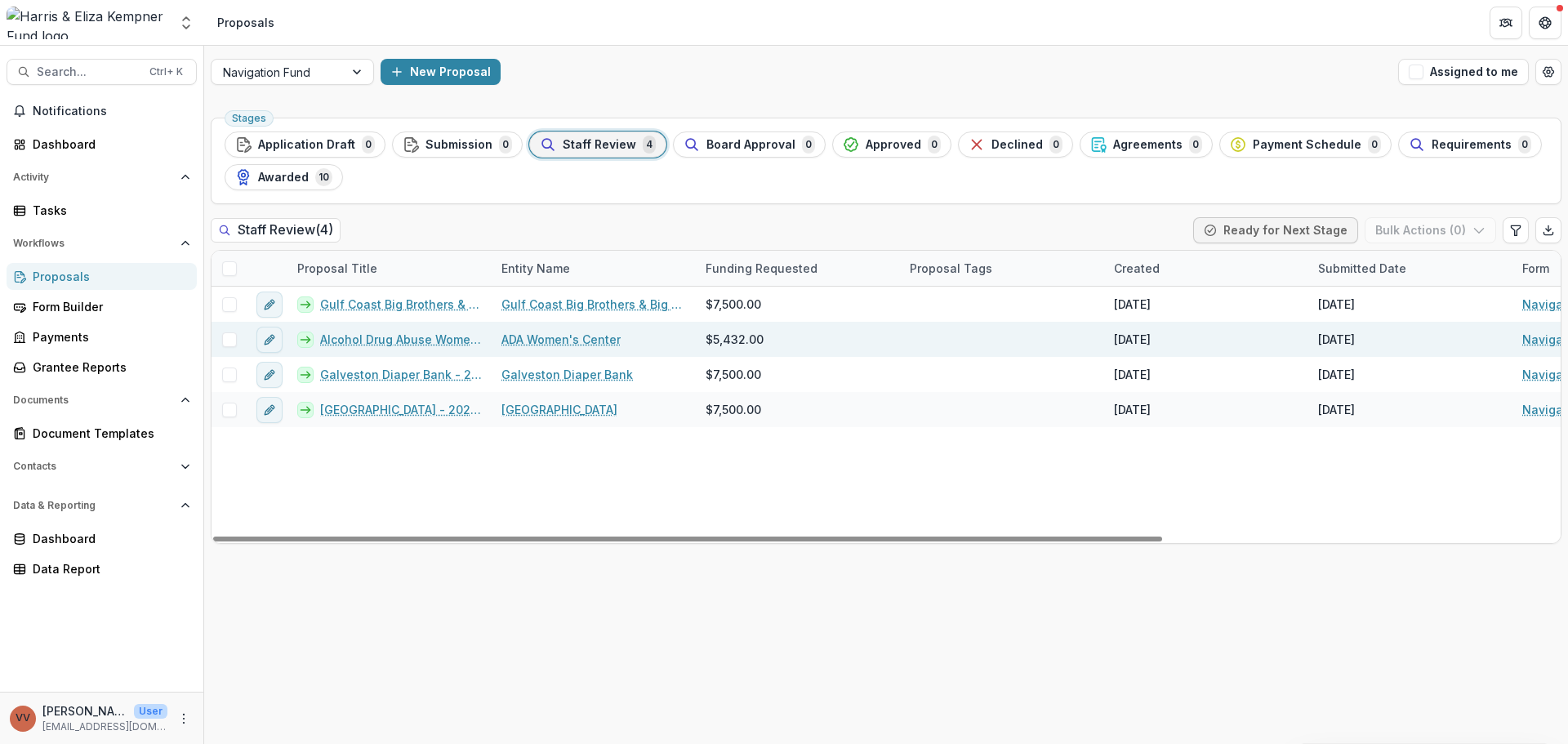
click at [389, 345] on link "Alcohol Drug Abuse Women's Center - 2025 - Navigation Fund Application" at bounding box center [400, 339] width 161 height 17
